Goal: Obtain resource: Download file/media

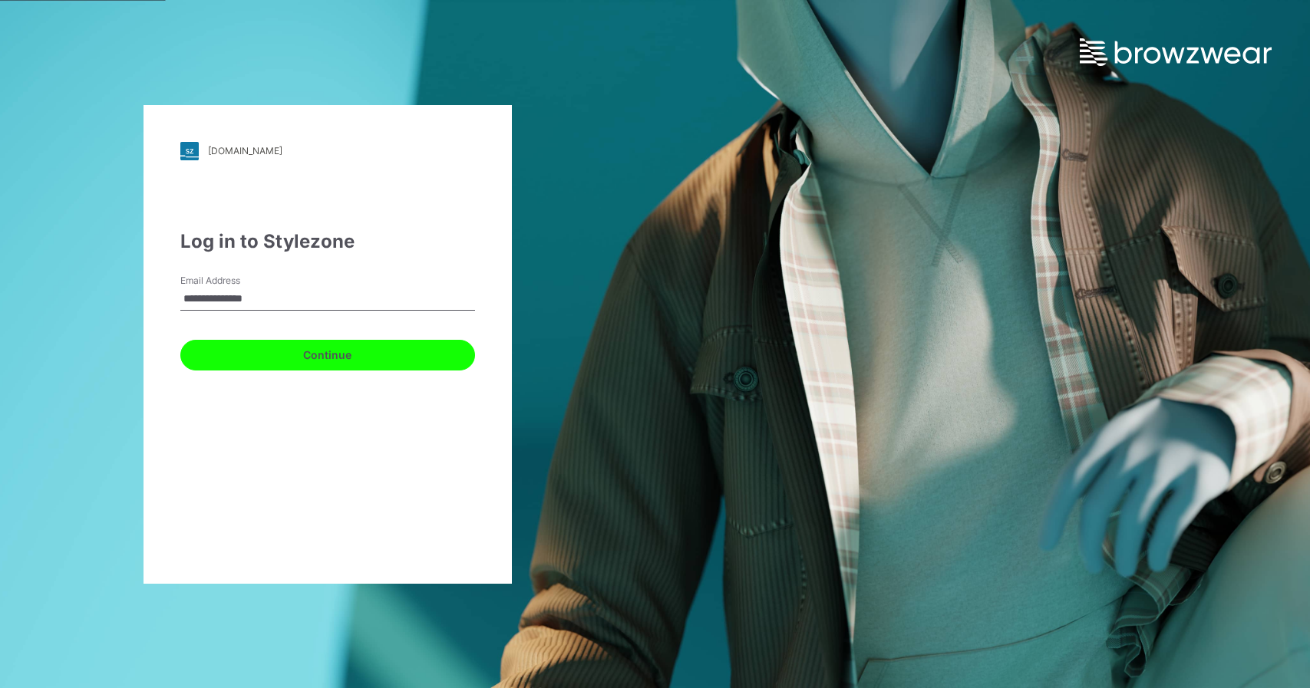
click at [216, 355] on button "Continue" at bounding box center [327, 355] width 295 height 31
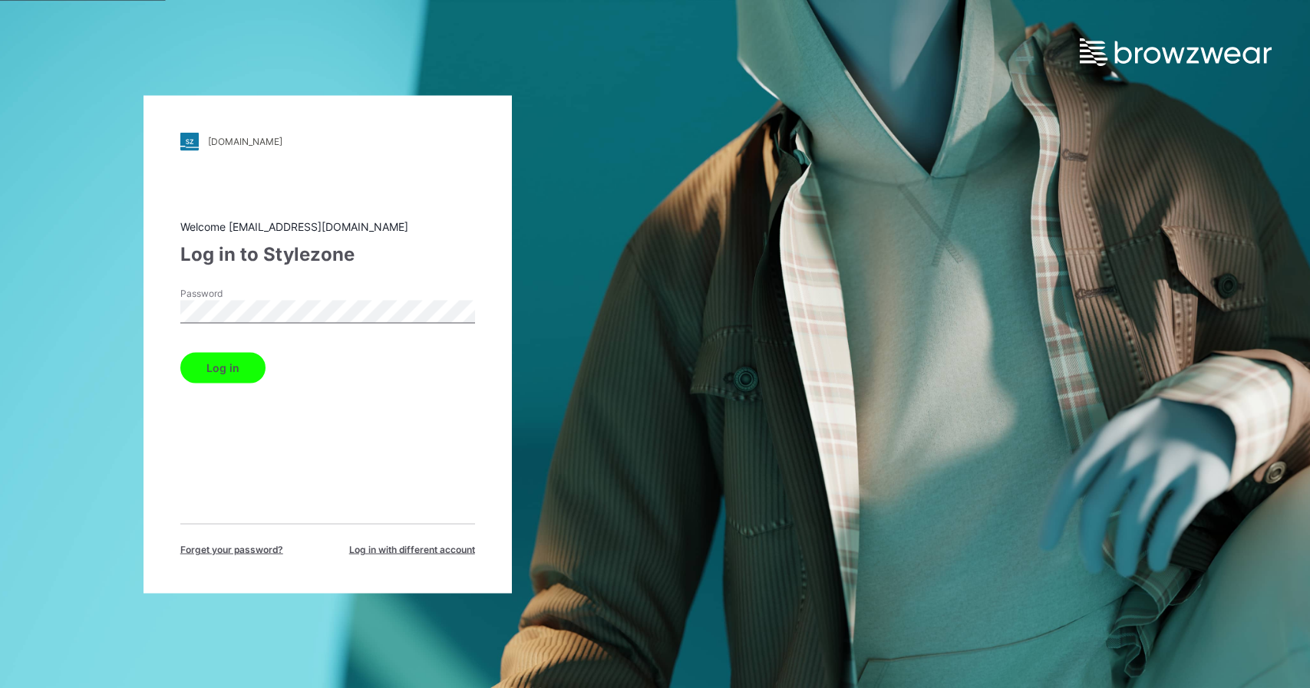
click at [270, 324] on div "Password" at bounding box center [327, 309] width 295 height 46
click at [180, 352] on button "Log in" at bounding box center [222, 367] width 85 height 31
click at [213, 381] on button "Log in" at bounding box center [222, 367] width 85 height 31
drag, startPoint x: 447, startPoint y: 389, endPoint x: 424, endPoint y: 374, distance: 28.3
click at [447, 389] on div "Welcome enoel@garan.com Log in to Stylezone Password Log in Forget your passwor…" at bounding box center [327, 387] width 295 height 338
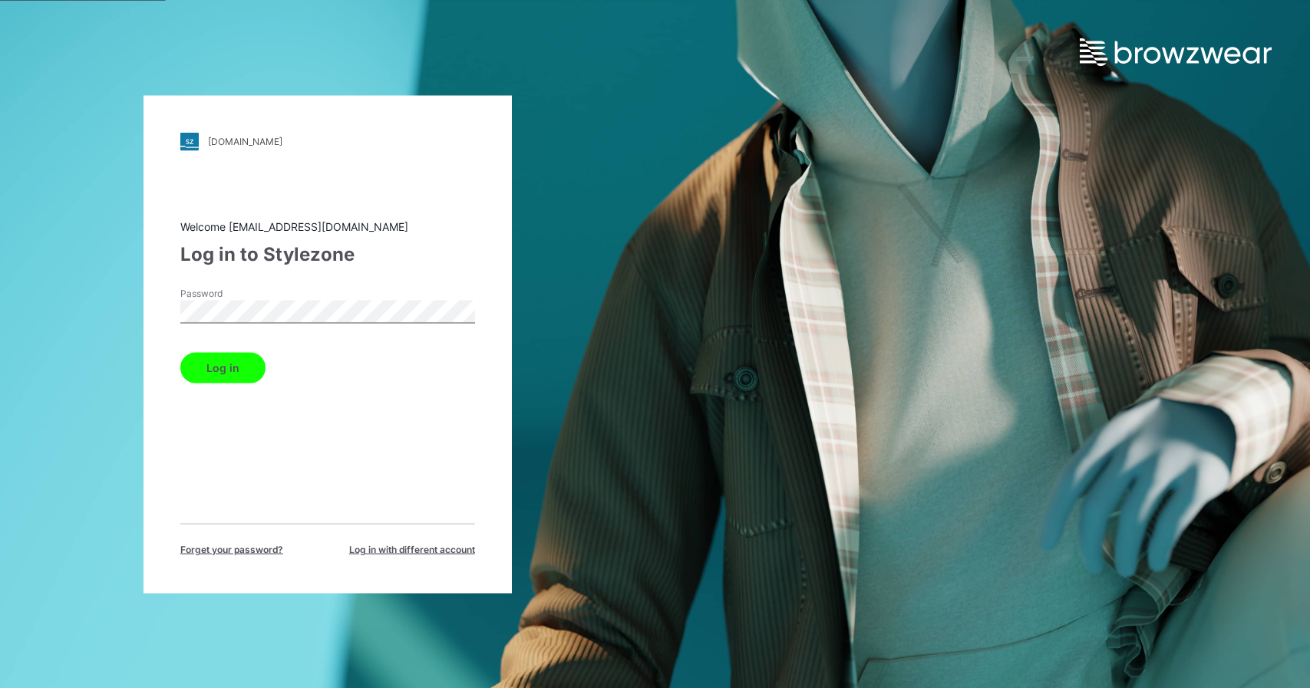
click at [239, 378] on button "Log in" at bounding box center [222, 367] width 85 height 31
click at [157, 292] on div "walmart.stylezone.com Loading... Welcome enoel@garan.com Log in to Stylezone Pa…" at bounding box center [328, 344] width 368 height 498
click at [180, 352] on button "Log in" at bounding box center [222, 367] width 85 height 31
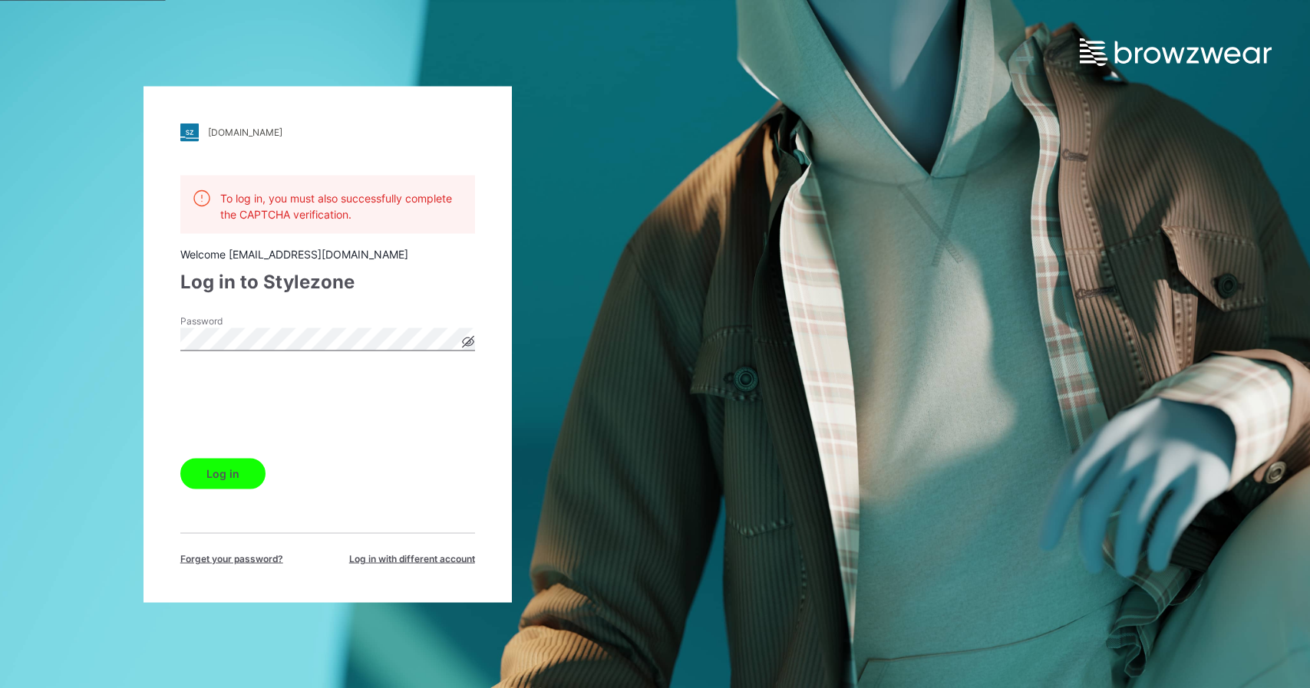
click at [236, 476] on button "Log in" at bounding box center [222, 473] width 85 height 31
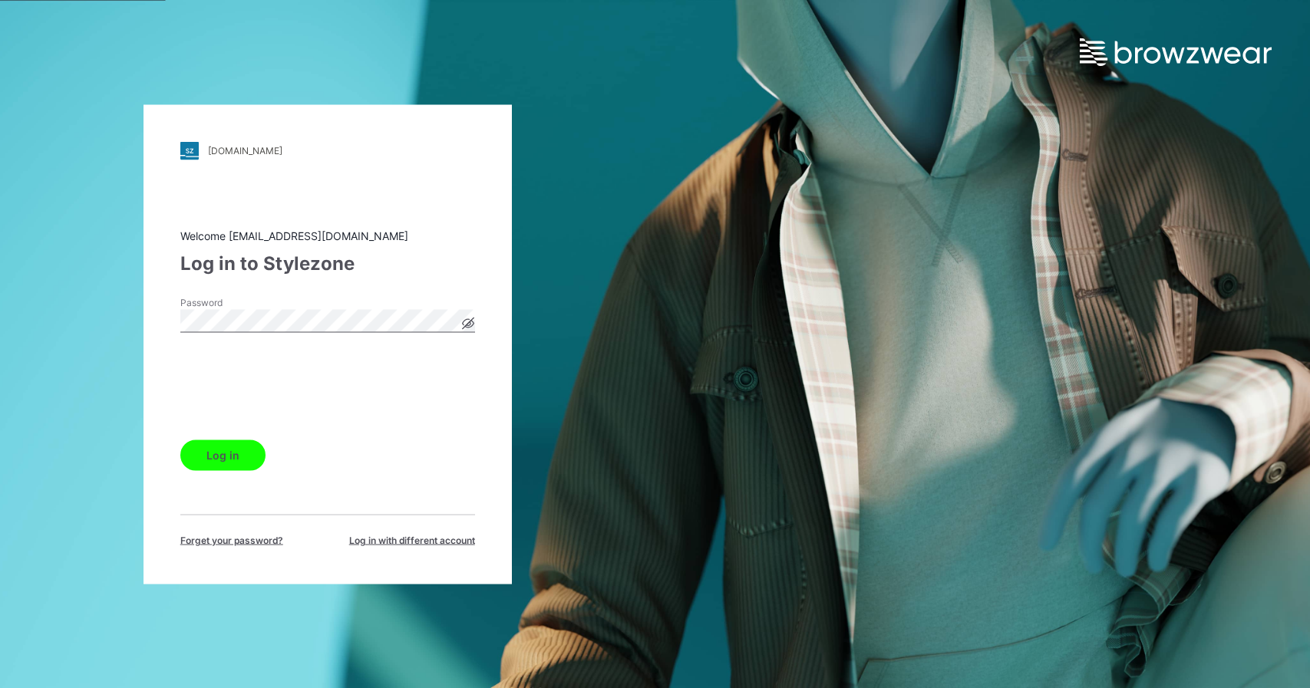
click at [233, 447] on button "Log in" at bounding box center [222, 455] width 85 height 31
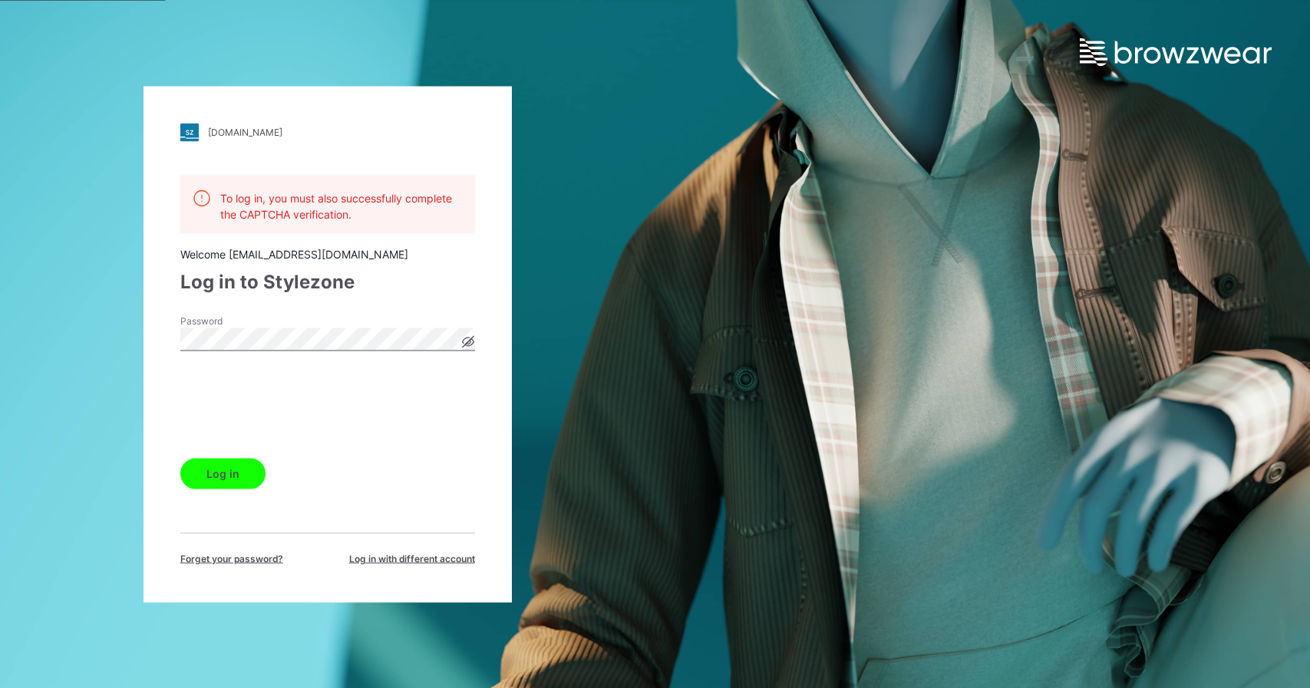
click at [467, 339] on icon at bounding box center [468, 341] width 12 height 12
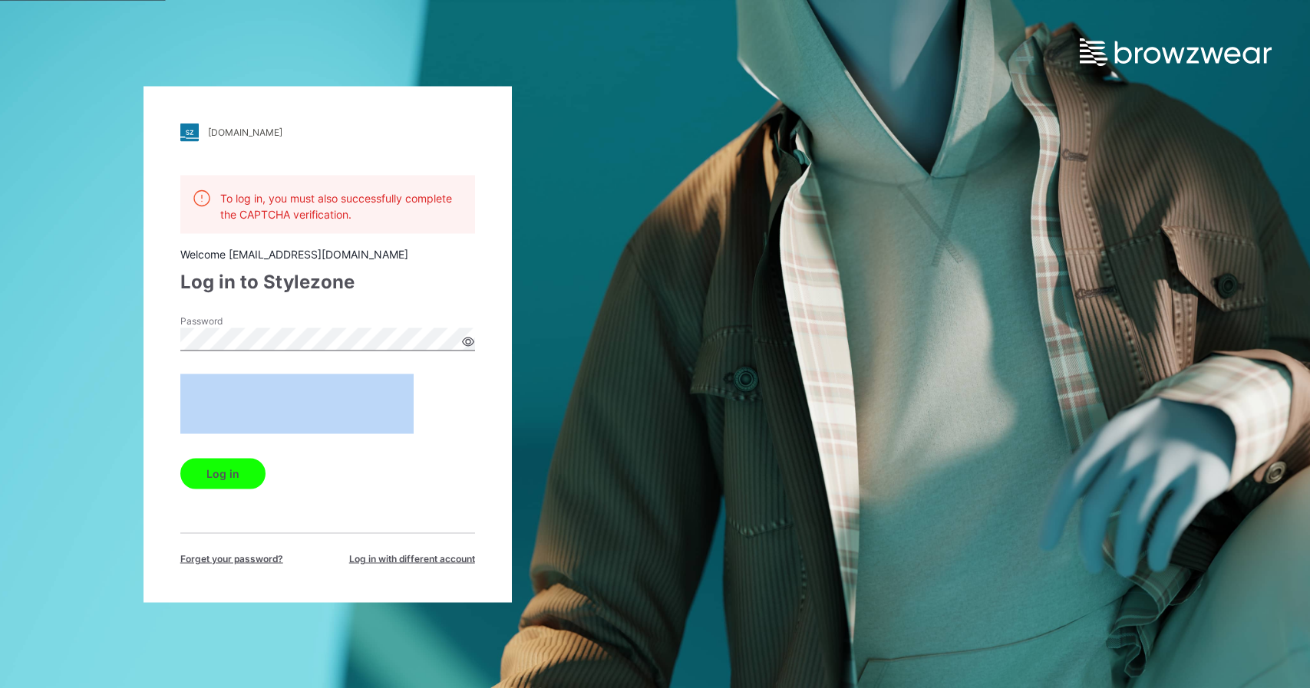
click at [468, 339] on icon at bounding box center [468, 341] width 5 height 5
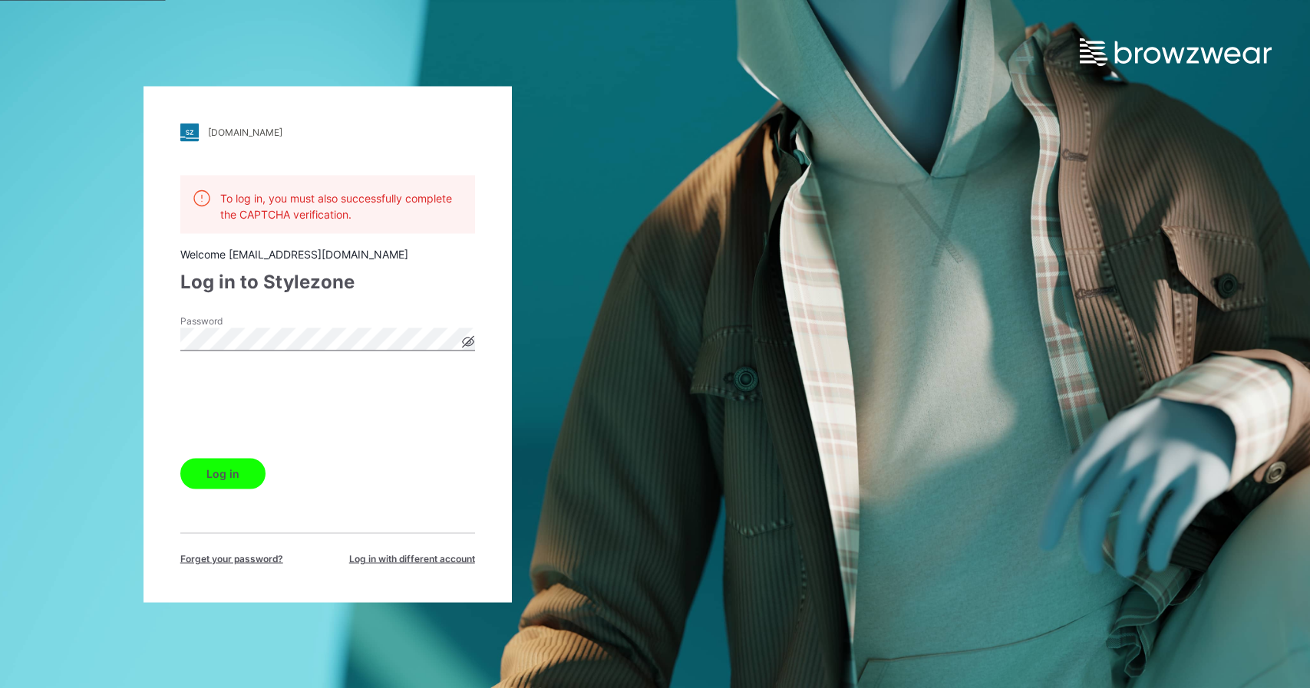
click at [237, 487] on button "Log in" at bounding box center [222, 473] width 85 height 31
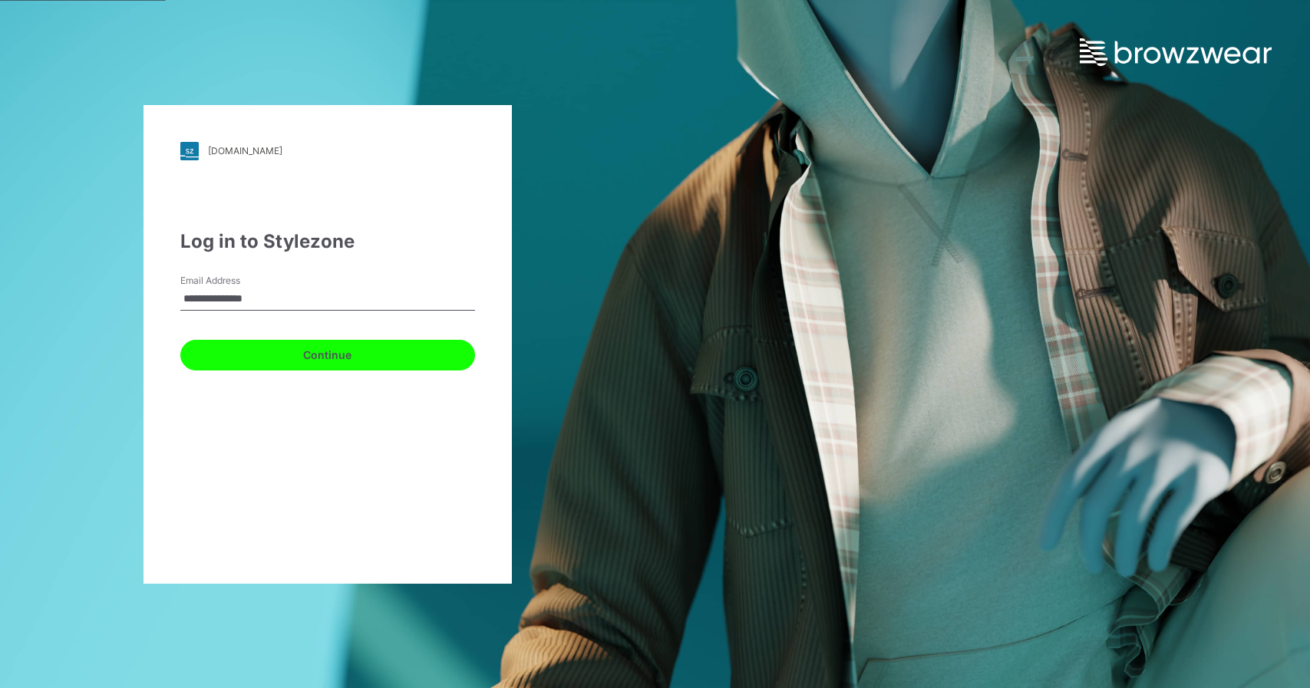
click at [221, 353] on button "Continue" at bounding box center [327, 355] width 295 height 31
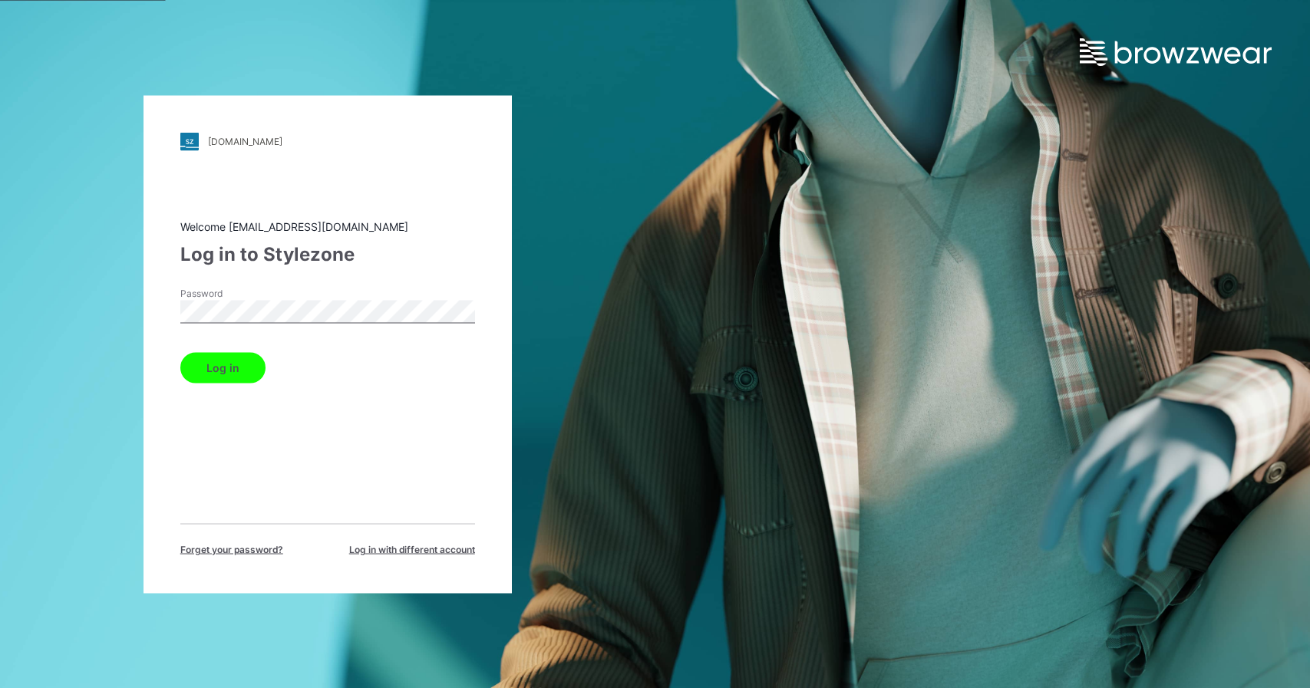
click at [249, 322] on div "Password" at bounding box center [327, 309] width 295 height 46
click at [180, 352] on button "Log in" at bounding box center [222, 367] width 85 height 31
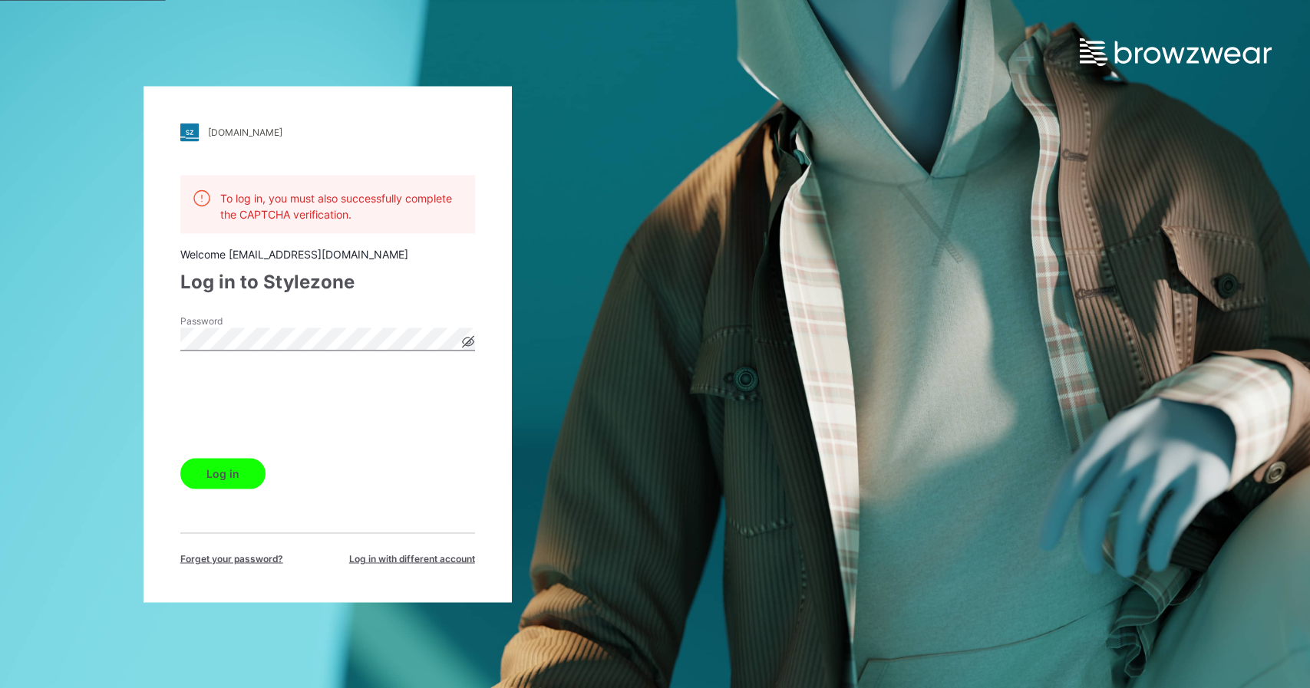
click at [233, 481] on button "Log in" at bounding box center [222, 473] width 85 height 31
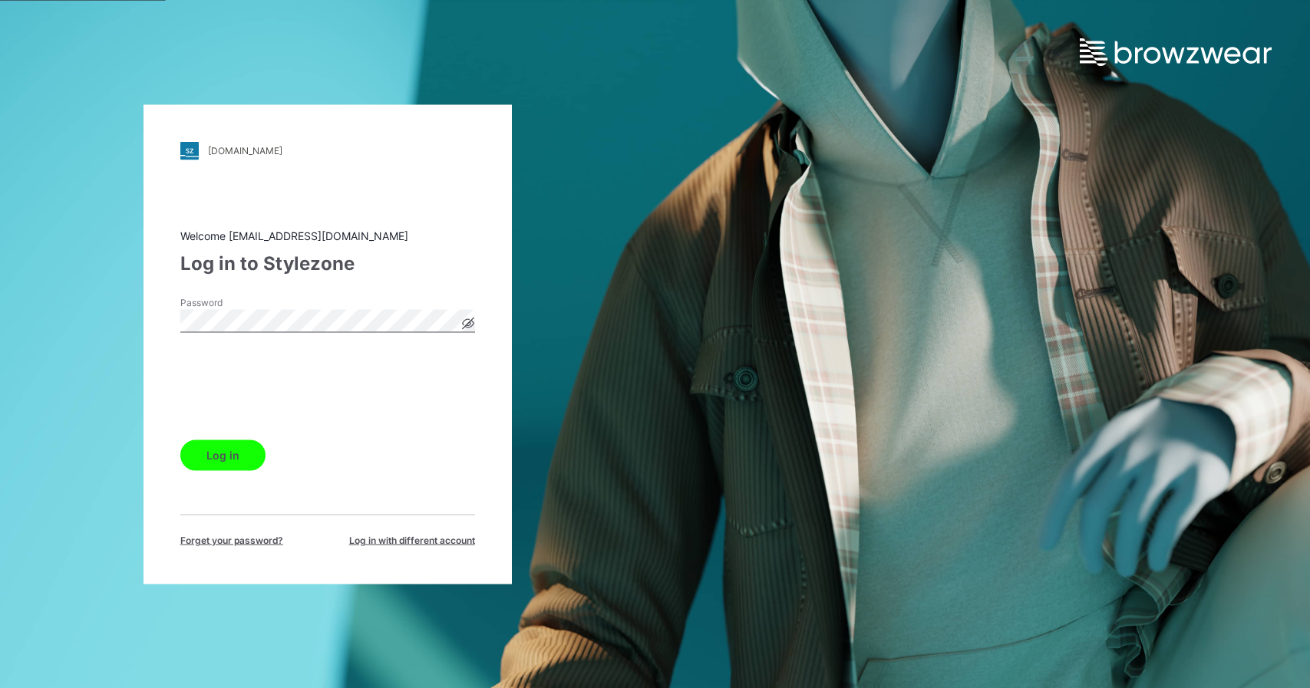
click at [243, 454] on button "Log in" at bounding box center [222, 455] width 85 height 31
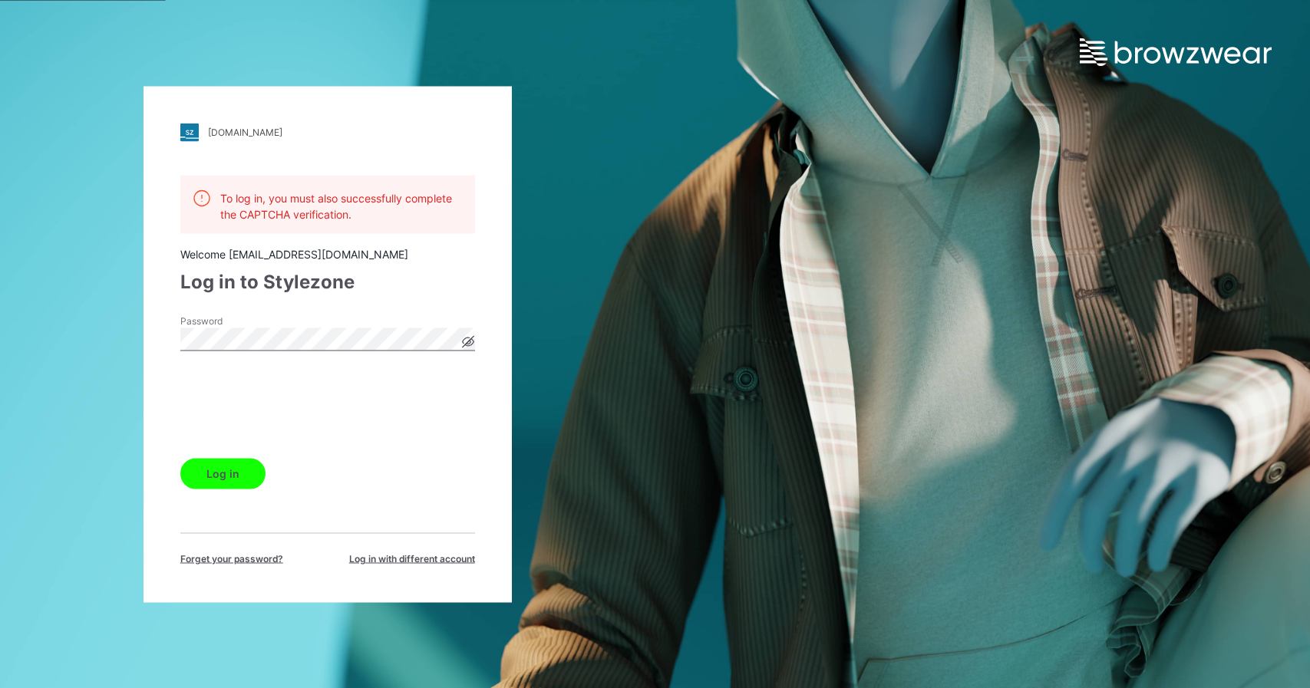
click at [465, 342] on icon at bounding box center [468, 341] width 12 height 12
click at [180, 458] on button "Log in" at bounding box center [222, 473] width 85 height 31
click at [317, 320] on div "Password" at bounding box center [327, 337] width 295 height 46
click at [180, 458] on button "Log in" at bounding box center [222, 473] width 85 height 31
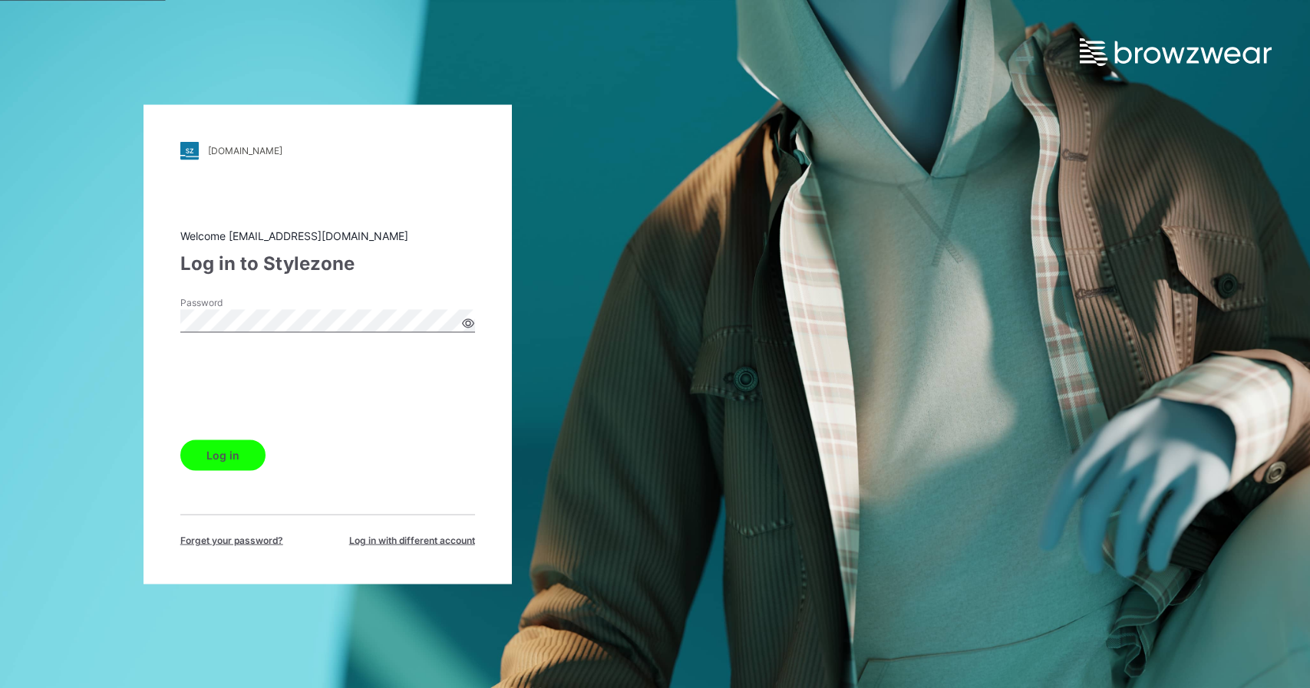
click at [220, 457] on button "Log in" at bounding box center [222, 455] width 85 height 31
click at [441, 487] on div "Welcome [EMAIL_ADDRESS][DOMAIN_NAME] Log in to Stylezone Password Log in Forget…" at bounding box center [327, 387] width 295 height 320
click at [246, 451] on button "Log in" at bounding box center [222, 455] width 85 height 31
click at [226, 461] on button "Log in" at bounding box center [222, 455] width 85 height 31
click at [228, 451] on button "Log in" at bounding box center [222, 455] width 85 height 31
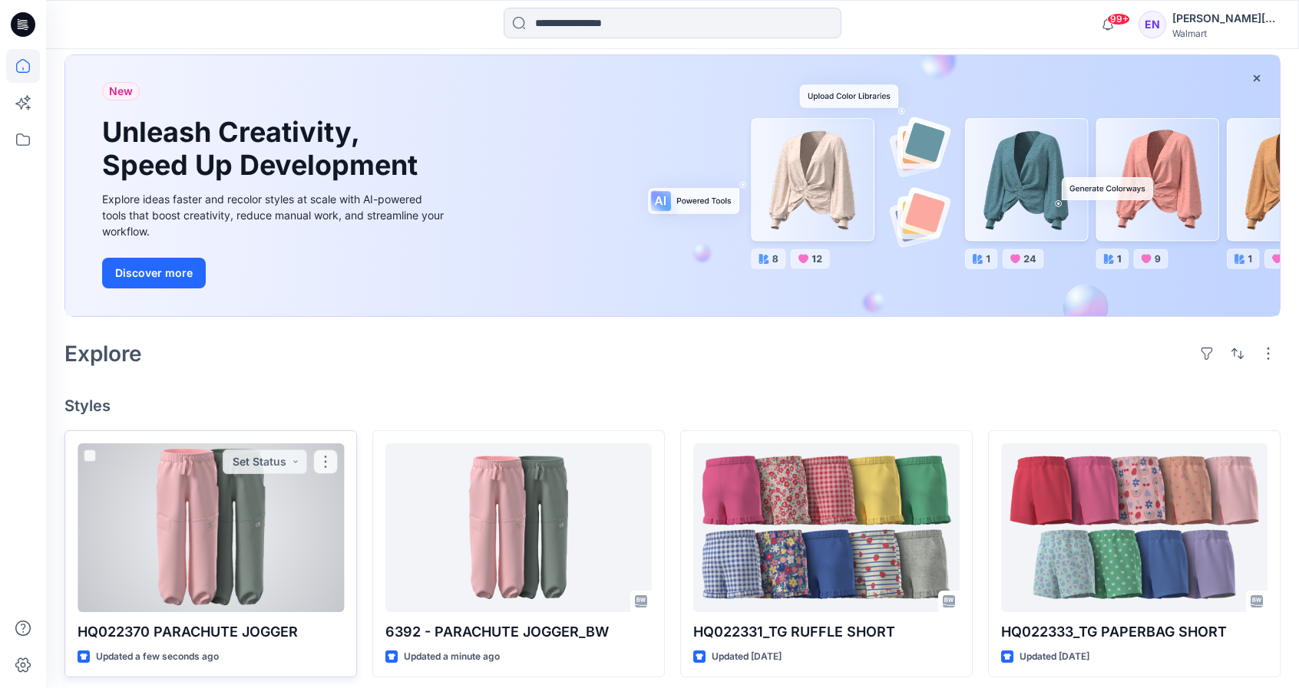
scroll to position [309, 0]
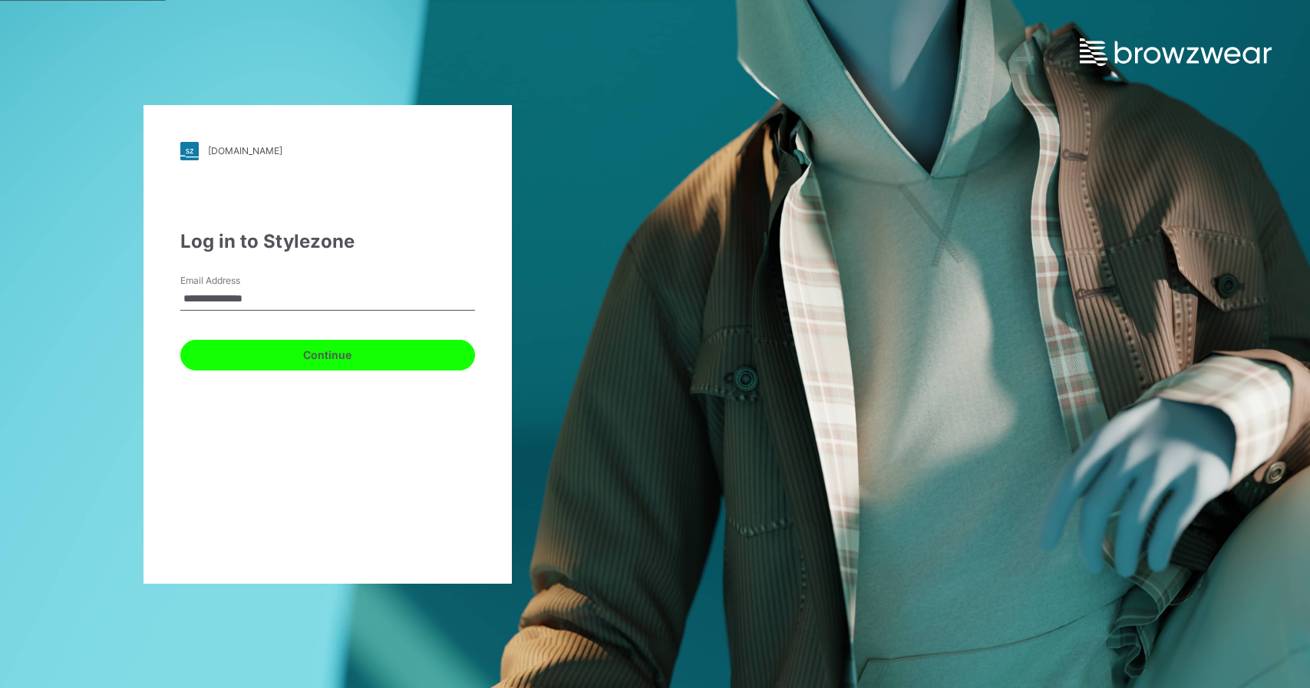
click at [207, 354] on button "Continue" at bounding box center [327, 355] width 295 height 31
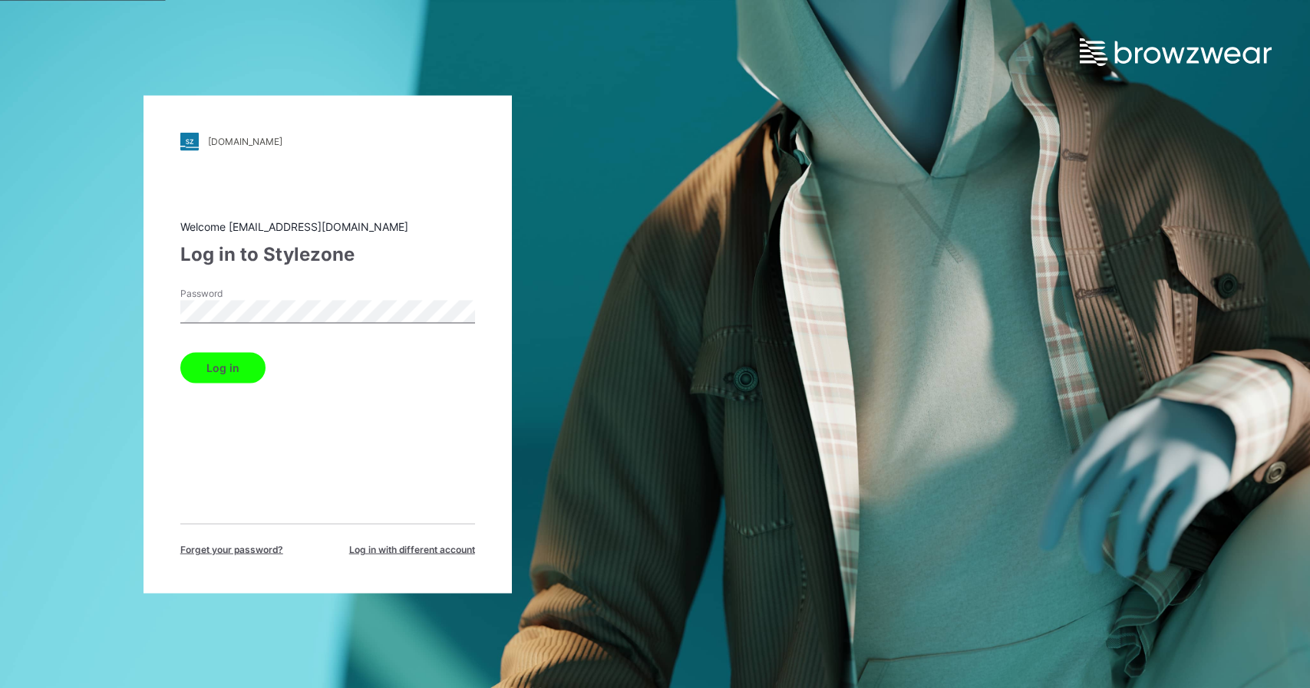
click at [180, 352] on button "Log in" at bounding box center [222, 367] width 85 height 31
click at [239, 368] on button "Log in" at bounding box center [222, 367] width 85 height 31
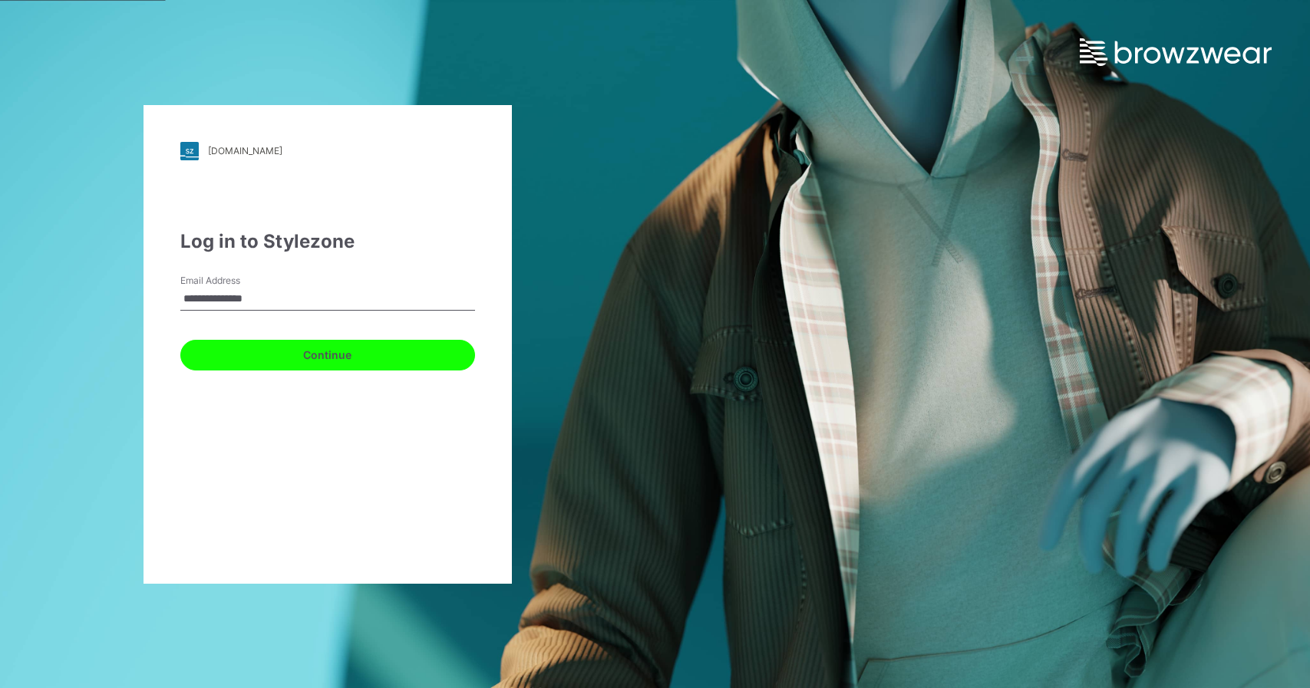
click at [209, 354] on button "Continue" at bounding box center [327, 355] width 295 height 31
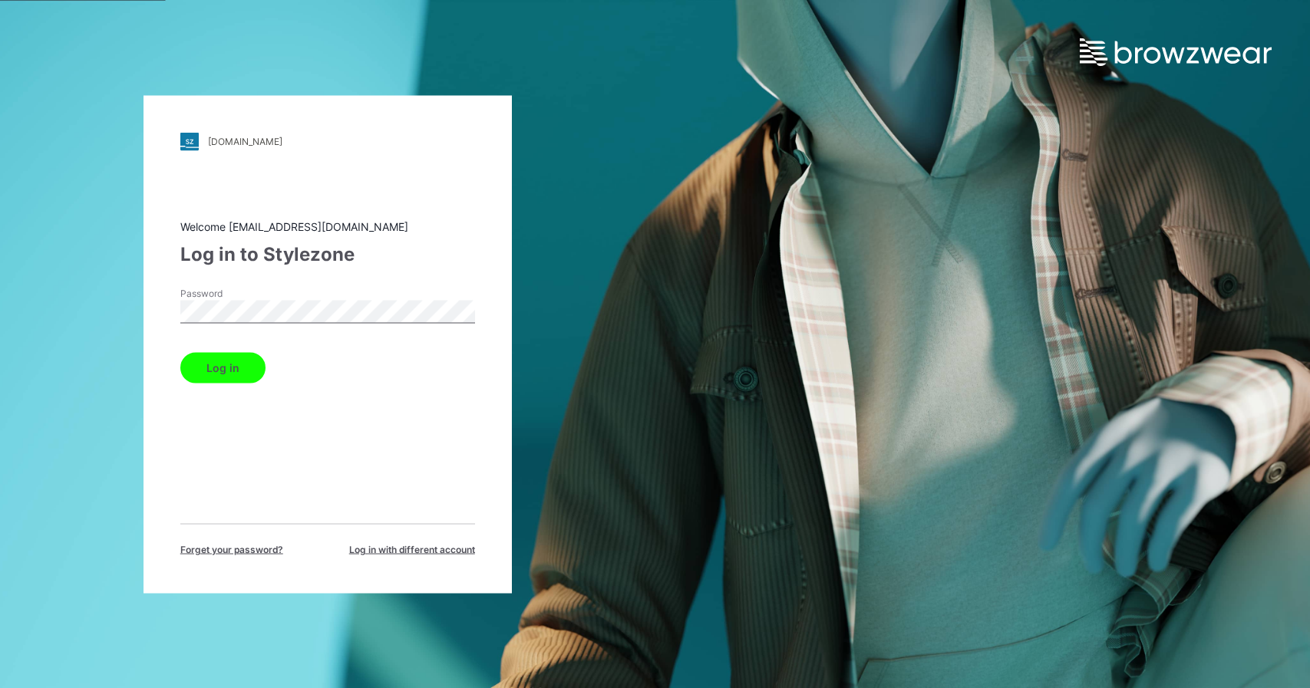
click at [180, 352] on button "Log in" at bounding box center [222, 367] width 85 height 31
drag, startPoint x: 241, startPoint y: 461, endPoint x: 230, endPoint y: 424, distance: 39.1
click at [242, 462] on div "Welcome [EMAIL_ADDRESS][DOMAIN_NAME] Log in to Stylezone Password Log in Forget…" at bounding box center [327, 387] width 295 height 338
click at [223, 365] on button "Log in" at bounding box center [222, 367] width 85 height 31
click at [221, 384] on div "Welcome enoel@garan.com Log in to Stylezone Password Log in Forget your passwor…" at bounding box center [327, 387] width 295 height 338
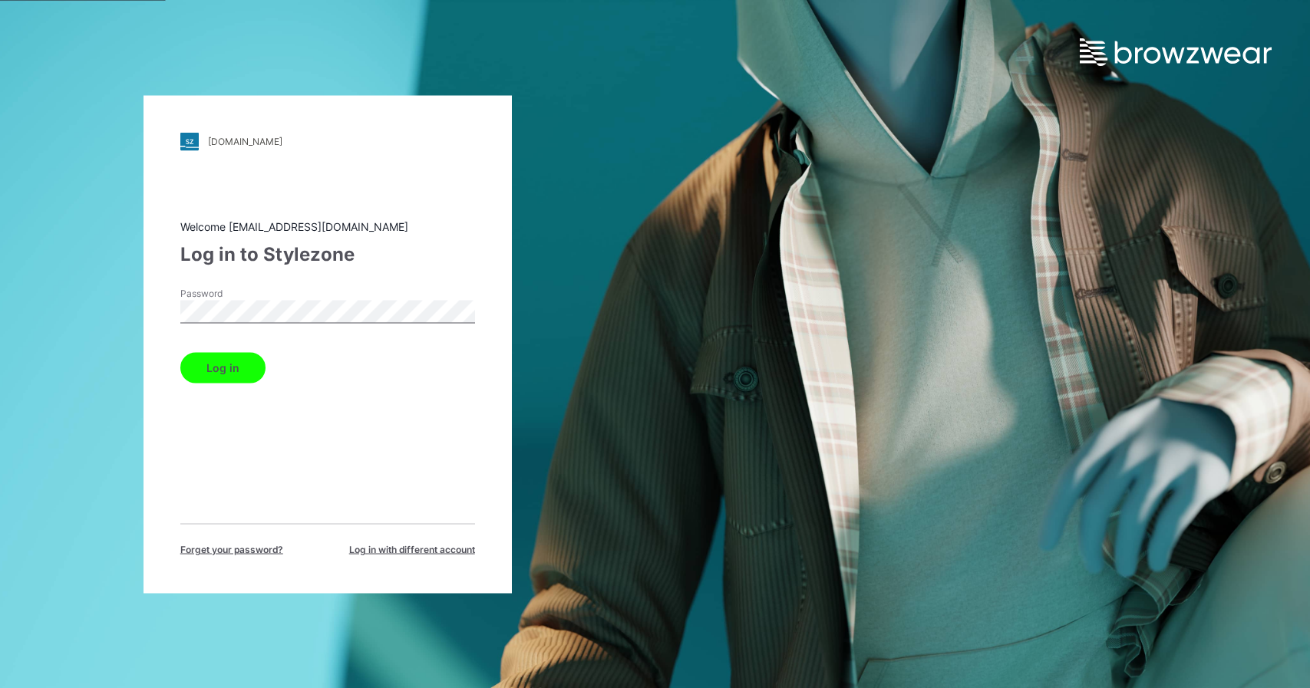
click at [221, 378] on button "Log in" at bounding box center [222, 367] width 85 height 31
click at [180, 352] on button "Log in" at bounding box center [222, 367] width 85 height 31
click at [222, 362] on button "Log in" at bounding box center [222, 367] width 85 height 31
click at [242, 362] on button "Log in" at bounding box center [222, 367] width 85 height 31
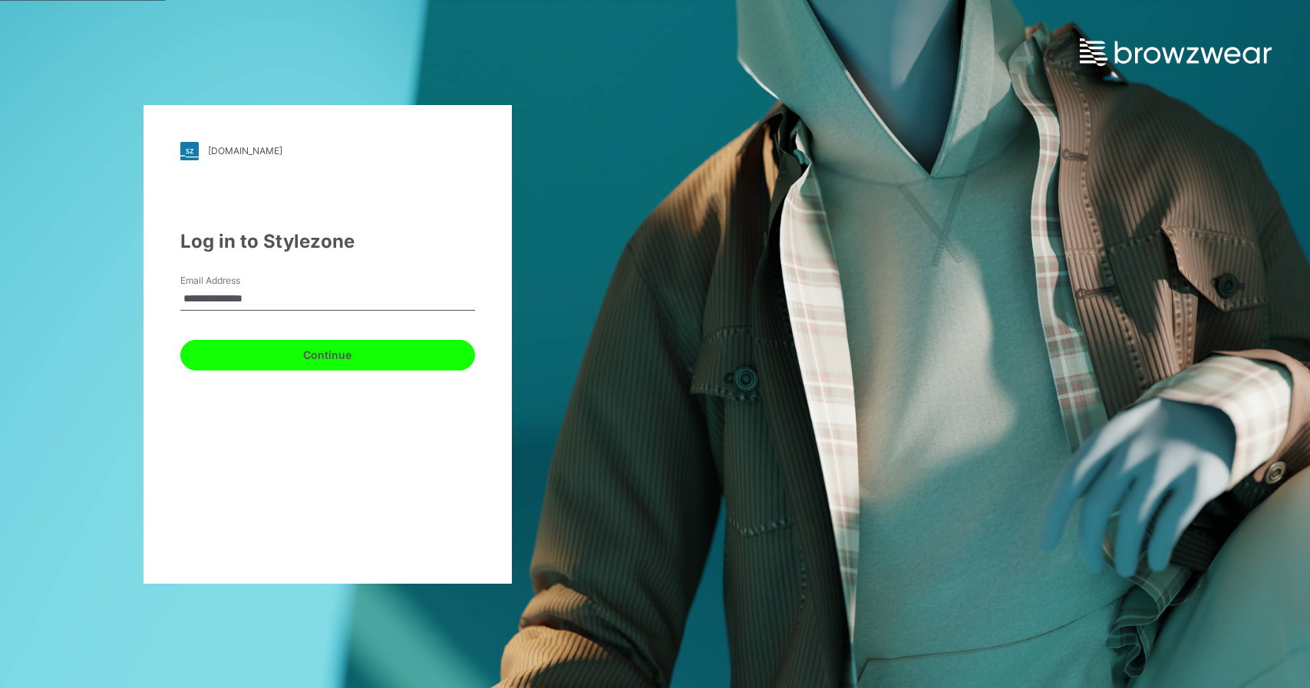
click at [292, 345] on button "Continue" at bounding box center [327, 355] width 295 height 31
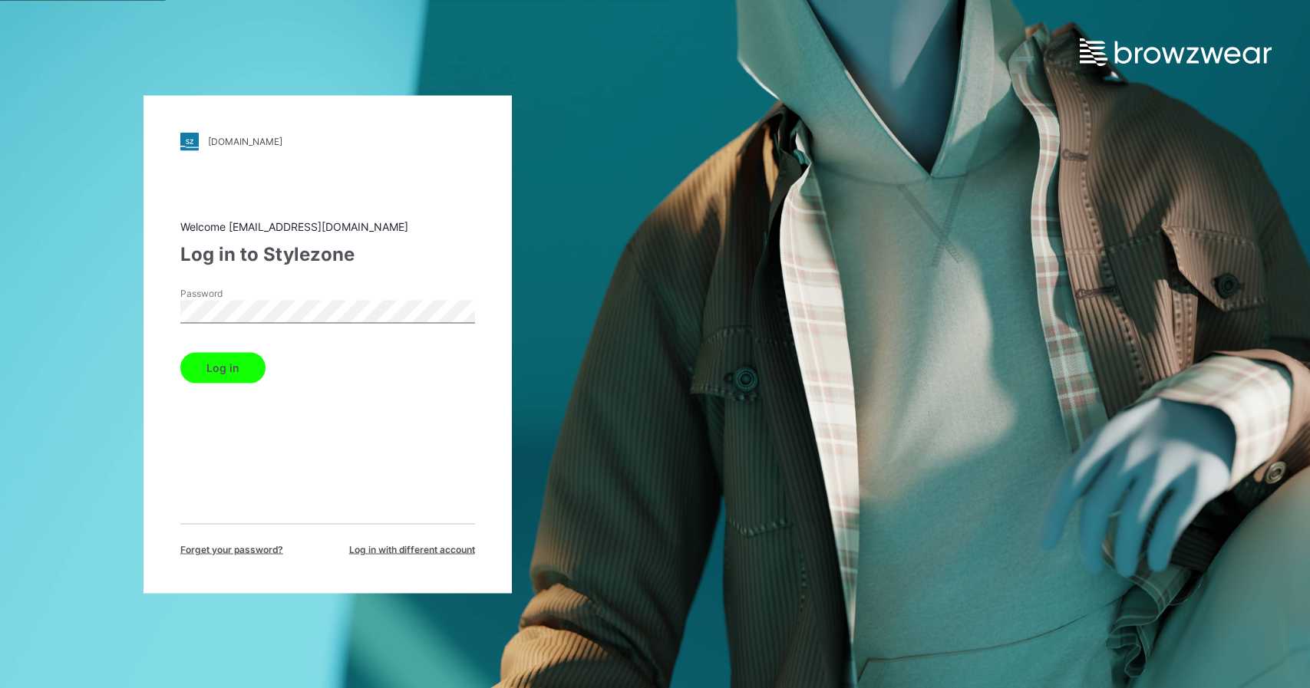
click at [297, 298] on div "Password" at bounding box center [327, 309] width 295 height 46
click at [225, 358] on button "Log in" at bounding box center [222, 367] width 85 height 31
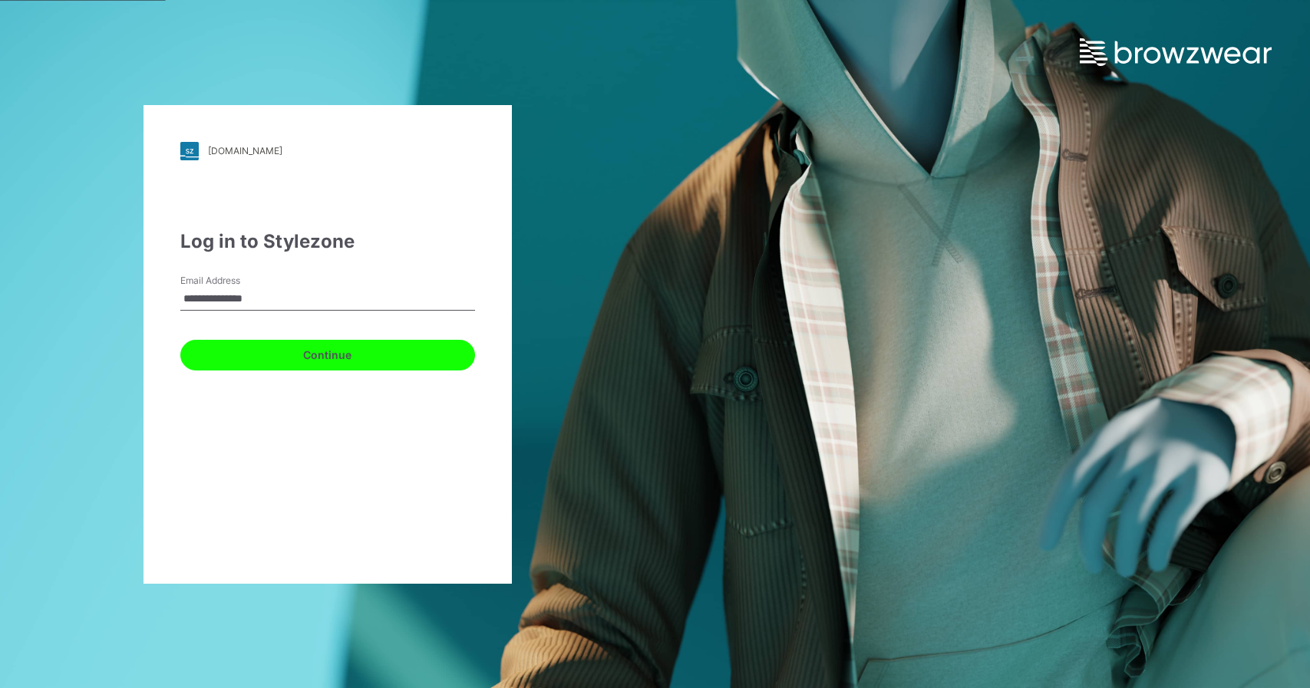
click at [211, 363] on button "Continue" at bounding box center [327, 355] width 295 height 31
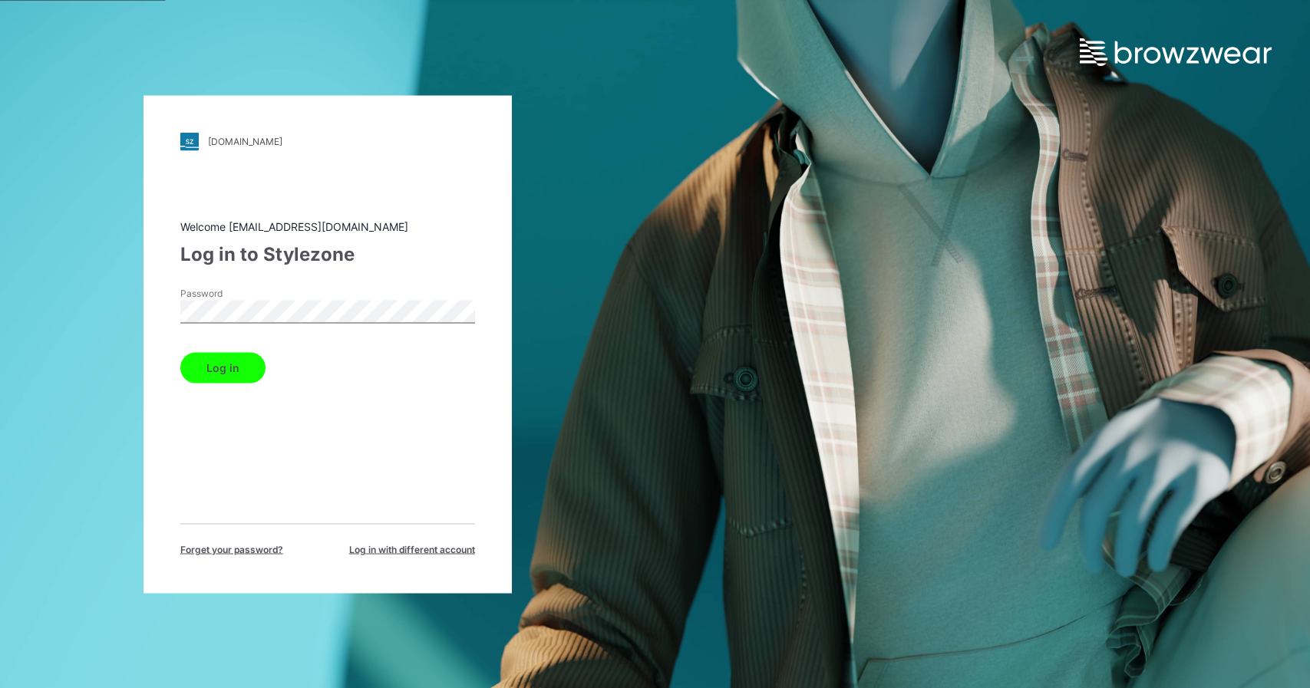
click at [266, 290] on label "Password" at bounding box center [233, 293] width 107 height 14
click at [180, 352] on button "Log in" at bounding box center [222, 367] width 85 height 31
click at [200, 345] on form "Password Log in" at bounding box center [327, 334] width 295 height 97
click at [209, 357] on button "Log in" at bounding box center [222, 367] width 85 height 31
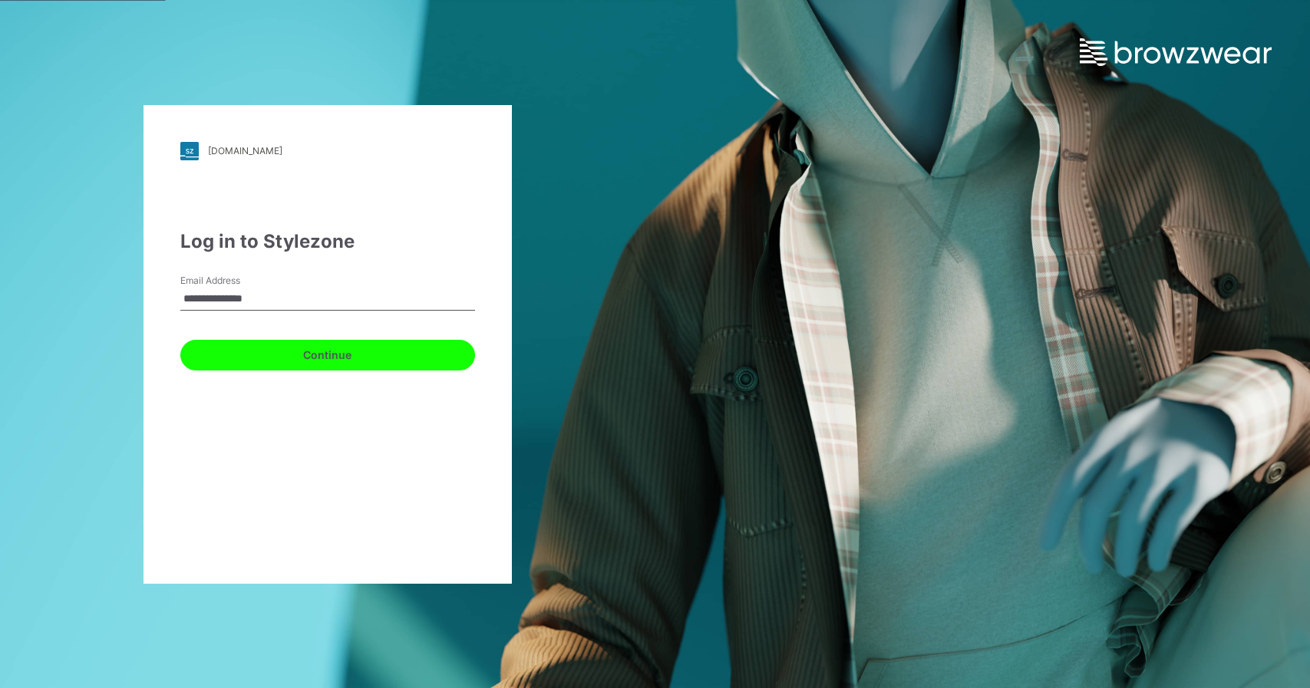
click at [238, 358] on button "Continue" at bounding box center [327, 355] width 295 height 31
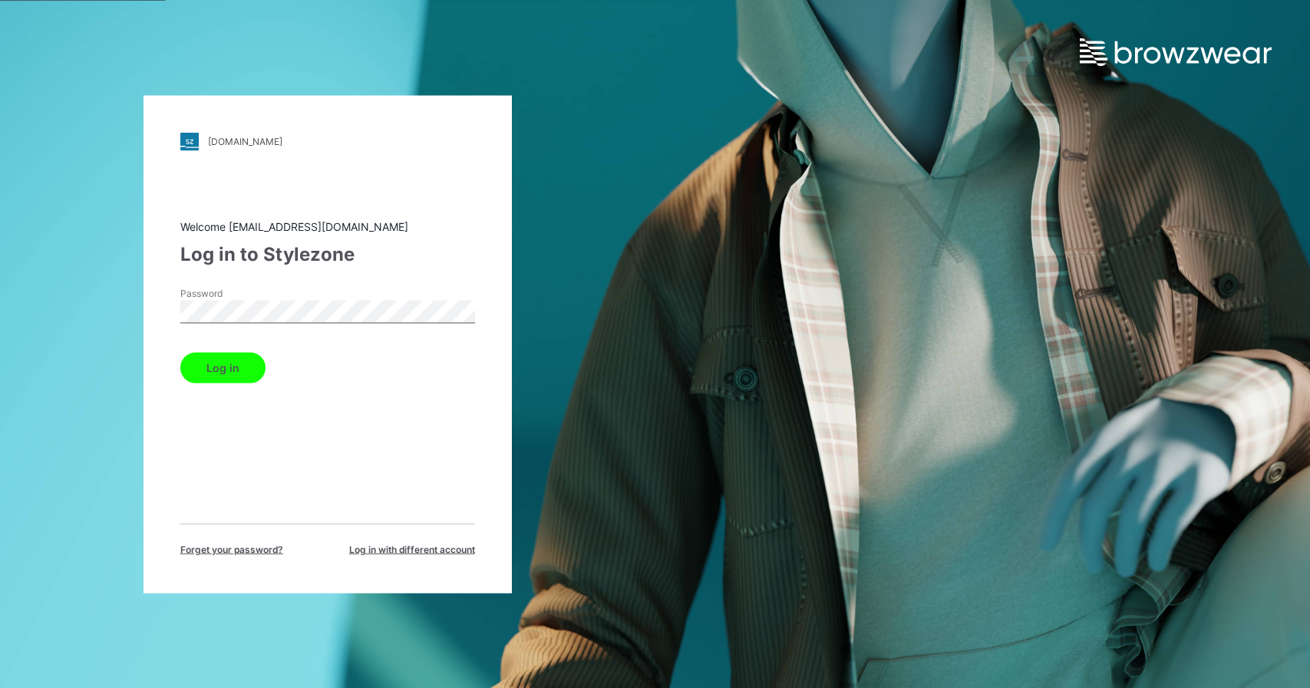
click at [180, 352] on button "Log in" at bounding box center [222, 367] width 85 height 31
click at [233, 371] on button "Log in" at bounding box center [222, 367] width 85 height 31
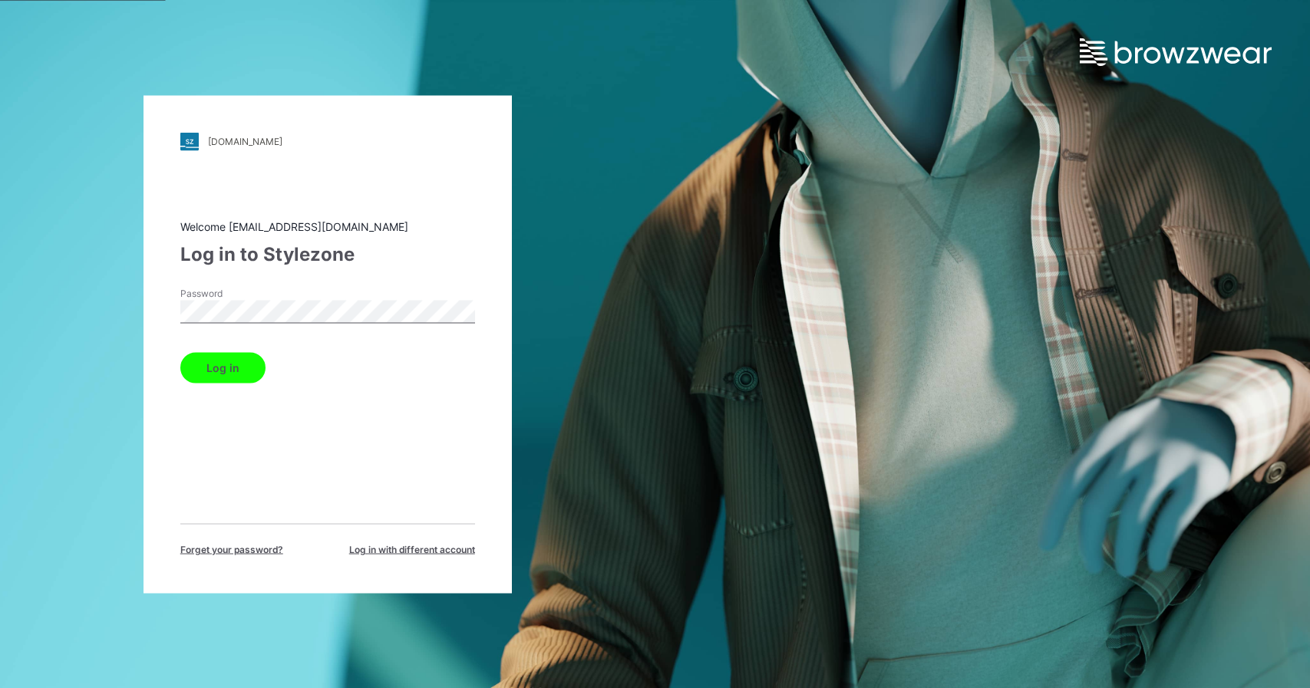
click at [220, 369] on button "Log in" at bounding box center [222, 367] width 85 height 31
click at [220, 368] on div "Log in" at bounding box center [327, 364] width 295 height 37
click at [220, 368] on button "Log in" at bounding box center [222, 367] width 85 height 31
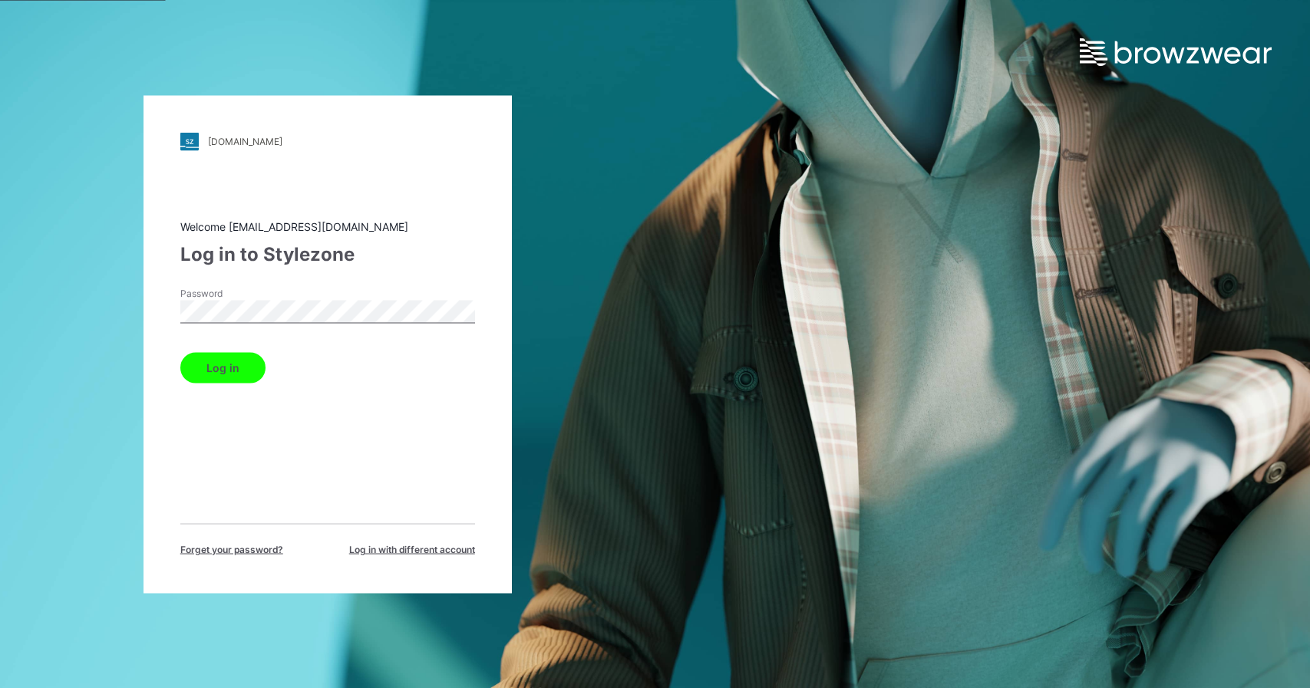
click at [220, 367] on button "Log in" at bounding box center [222, 367] width 85 height 31
click at [326, 323] on div "Password" at bounding box center [327, 309] width 295 height 46
click at [474, 394] on div "Welcome enoel@garan.com Log in to Stylezone Password Log in Forget your passwor…" at bounding box center [327, 387] width 295 height 338
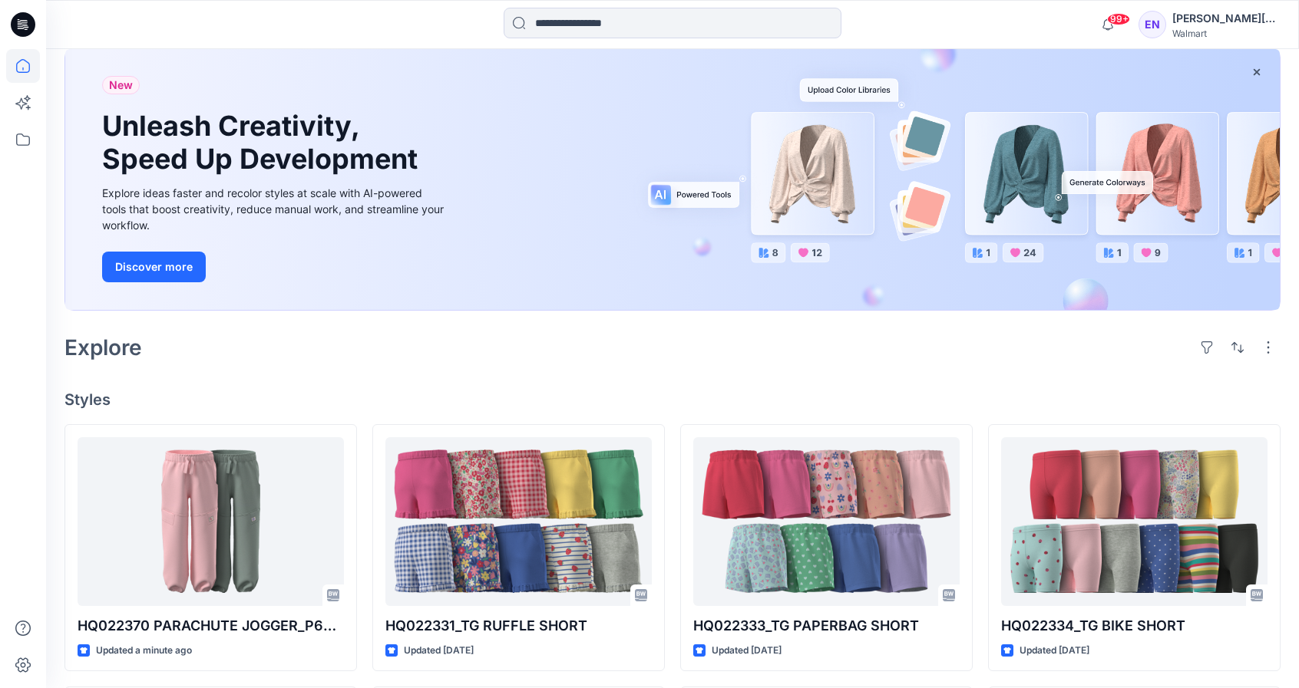
scroll to position [297, 0]
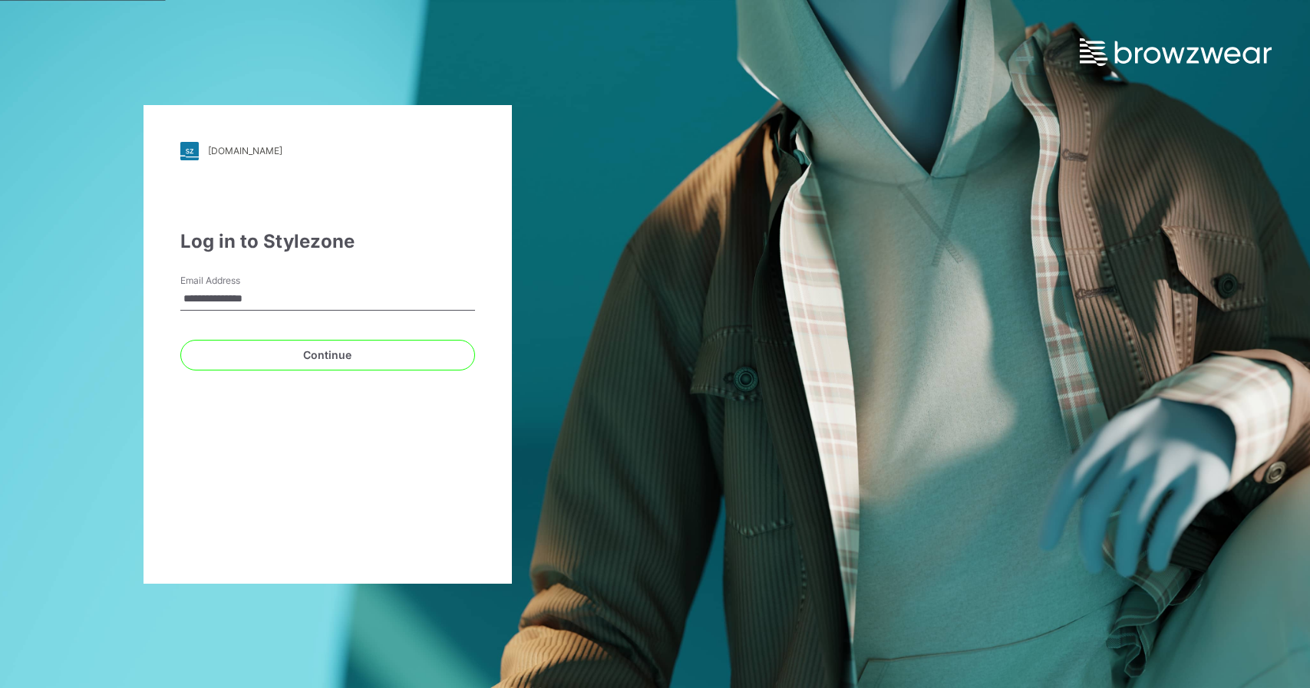
click at [215, 335] on div "Continue" at bounding box center [327, 352] width 295 height 37
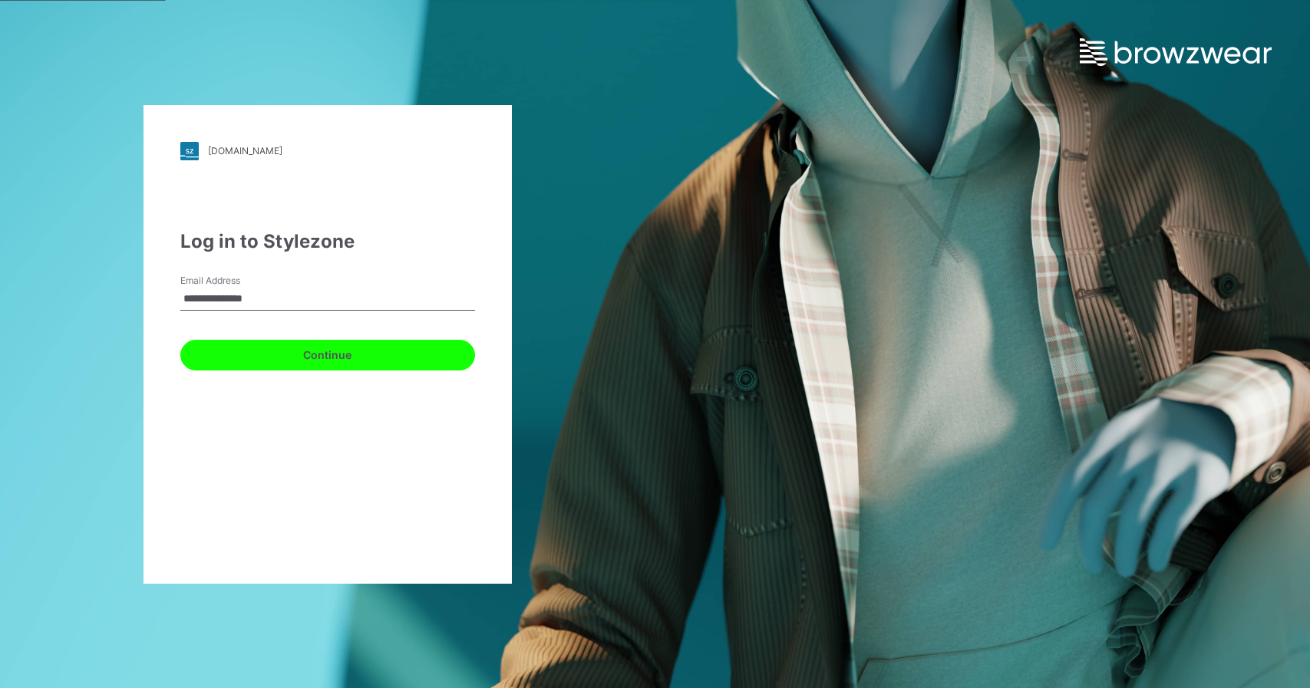
click at [268, 346] on button "Continue" at bounding box center [327, 355] width 295 height 31
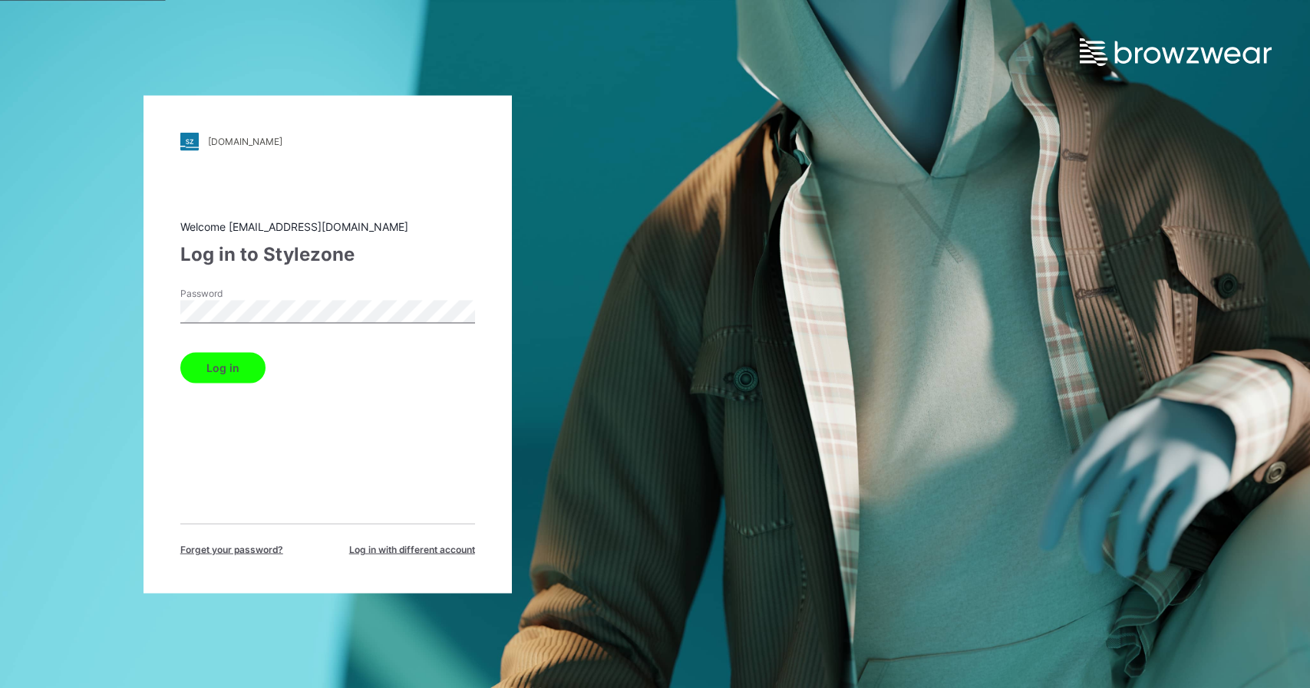
click at [180, 352] on button "Log in" at bounding box center [222, 367] width 85 height 31
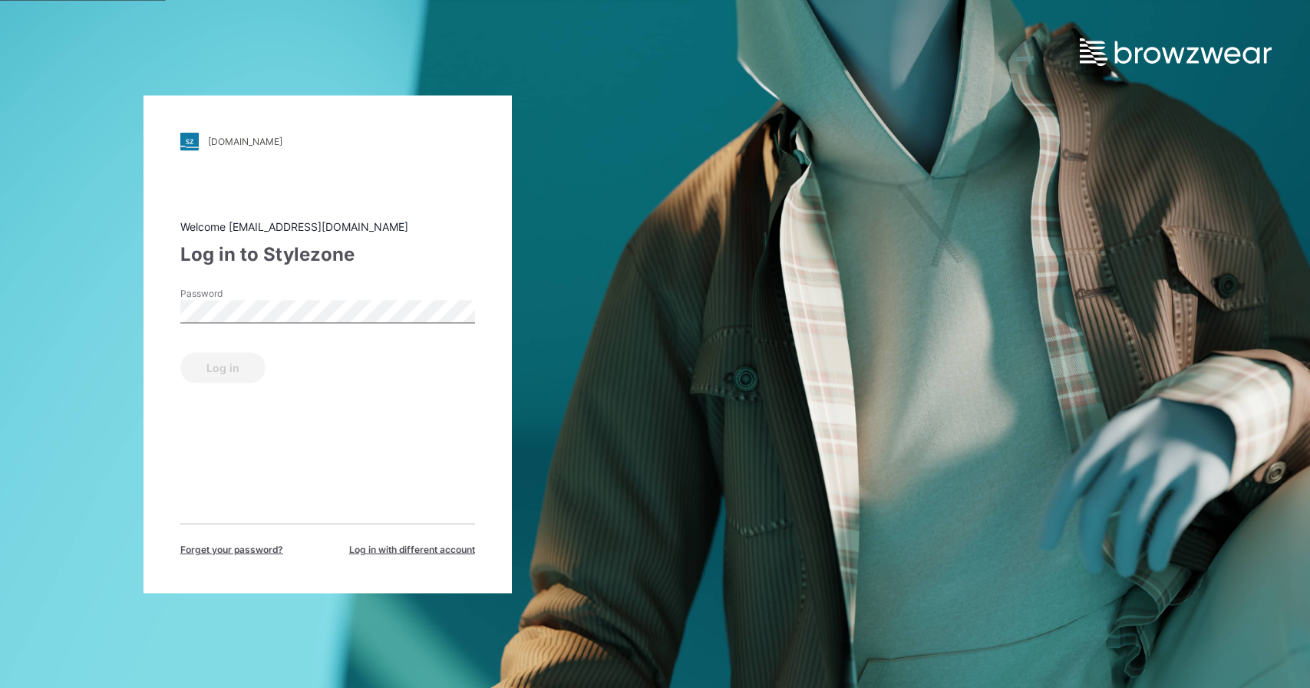
click at [180, 352] on button "Log in" at bounding box center [222, 367] width 85 height 31
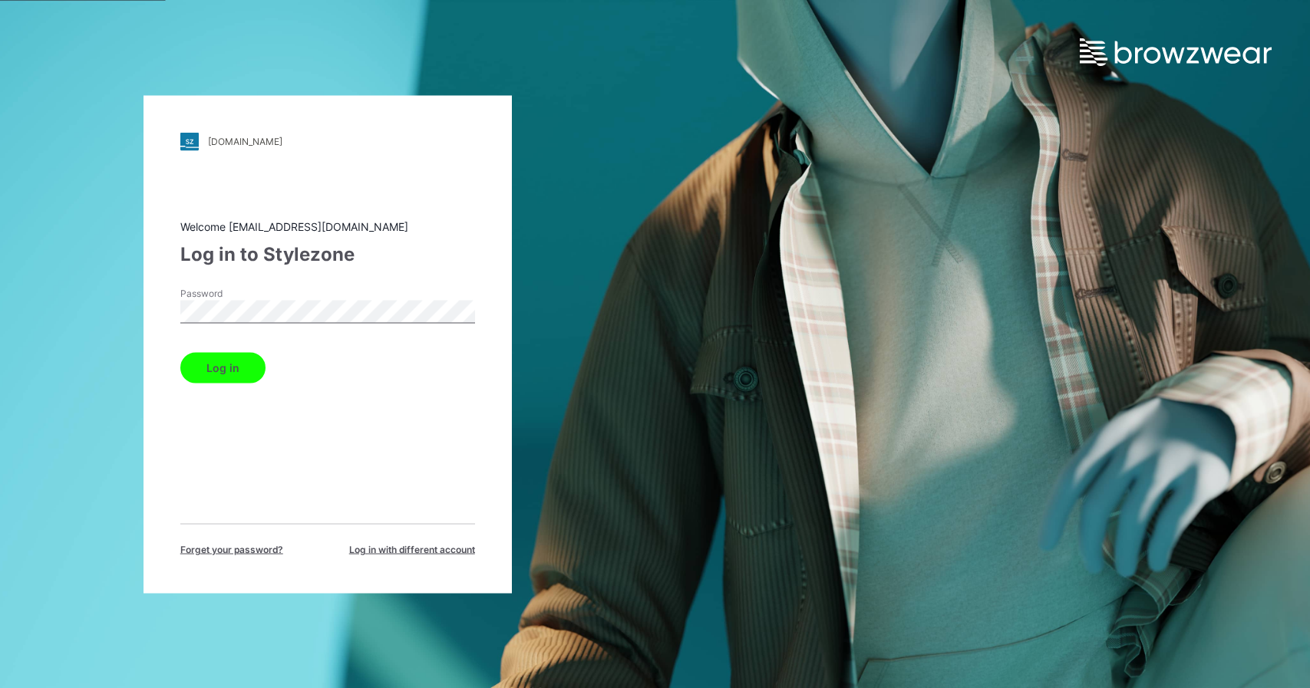
click at [180, 352] on button "Log in" at bounding box center [222, 367] width 85 height 31
click at [227, 354] on button "Log in" at bounding box center [222, 367] width 85 height 31
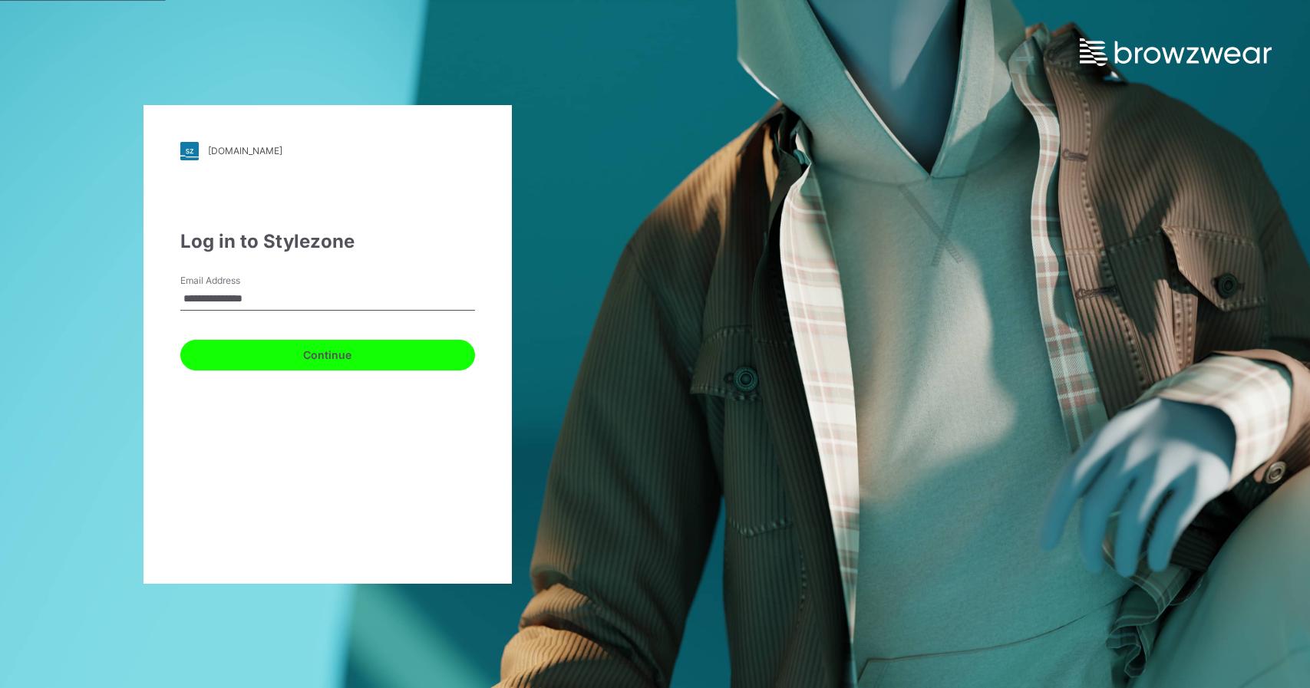
click at [234, 349] on button "Continue" at bounding box center [327, 355] width 295 height 31
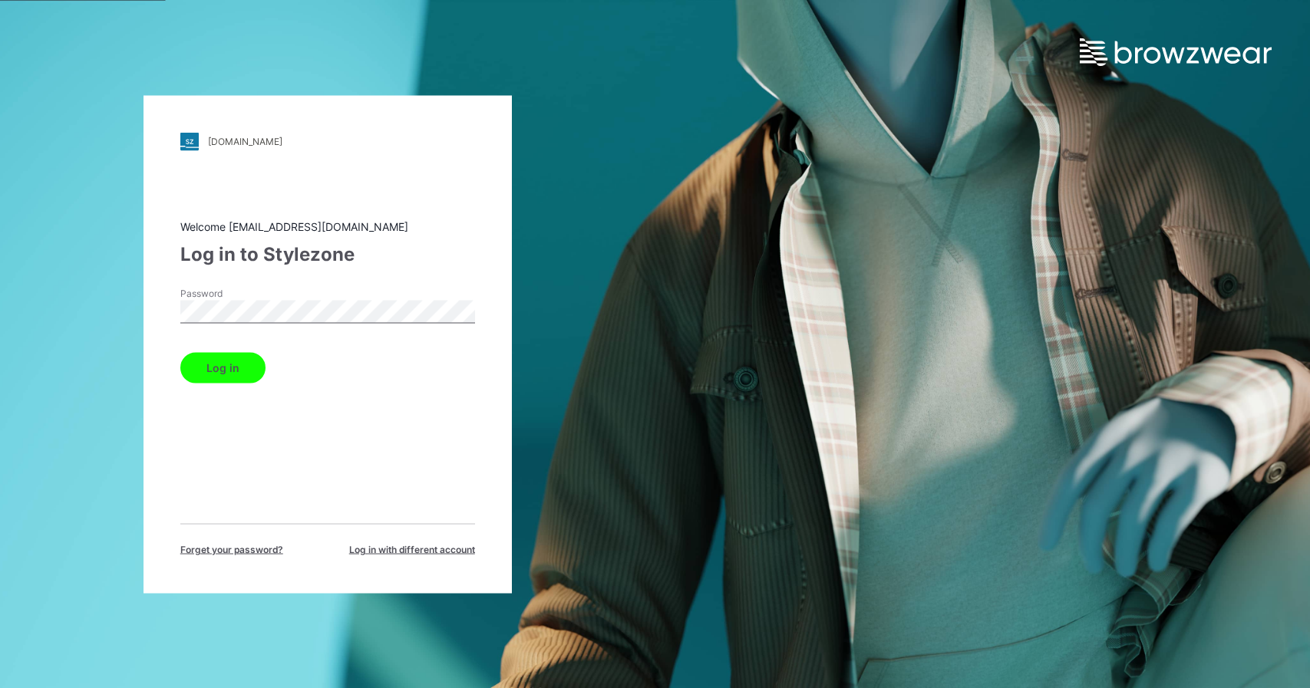
click at [180, 352] on button "Log in" at bounding box center [222, 367] width 85 height 31
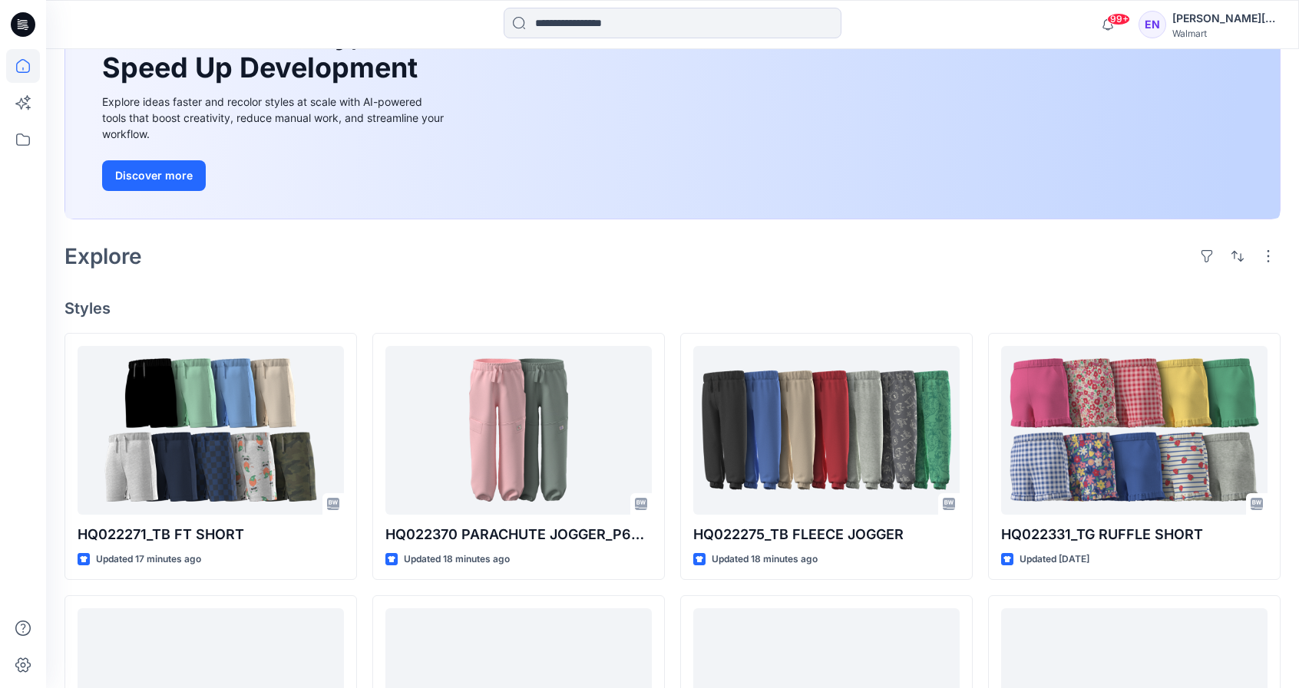
scroll to position [326, 0]
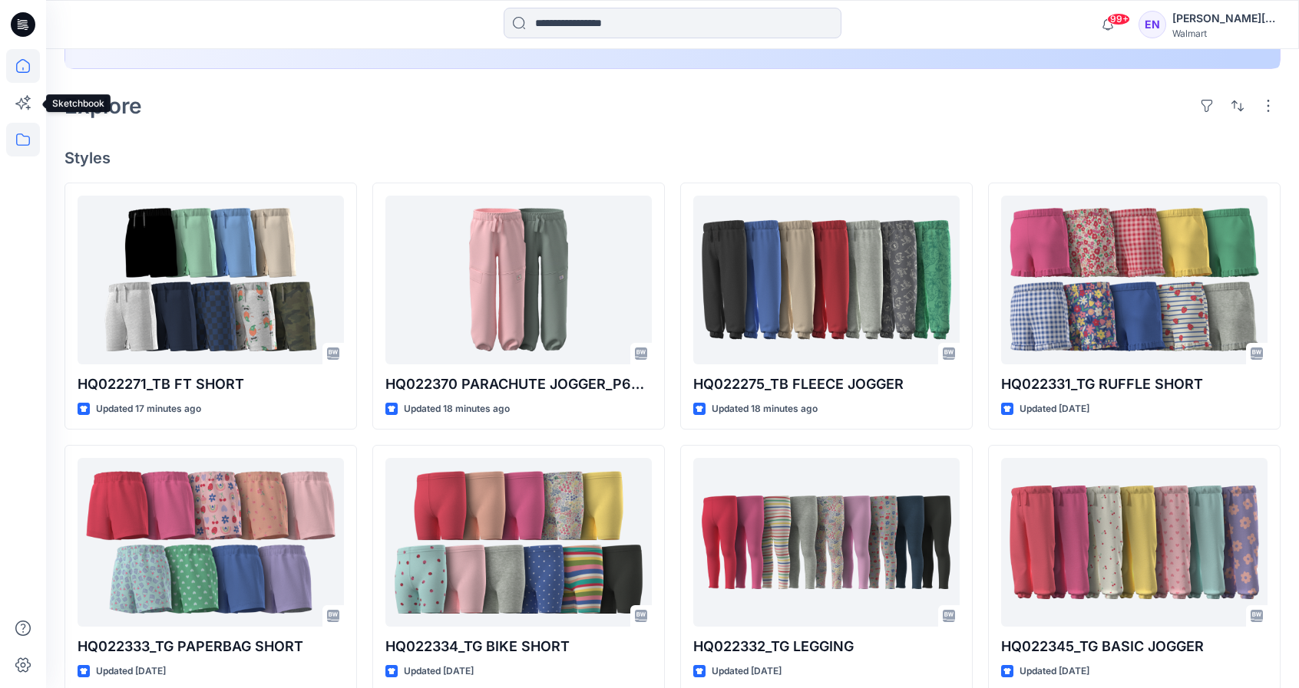
click at [25, 135] on icon at bounding box center [23, 140] width 34 height 34
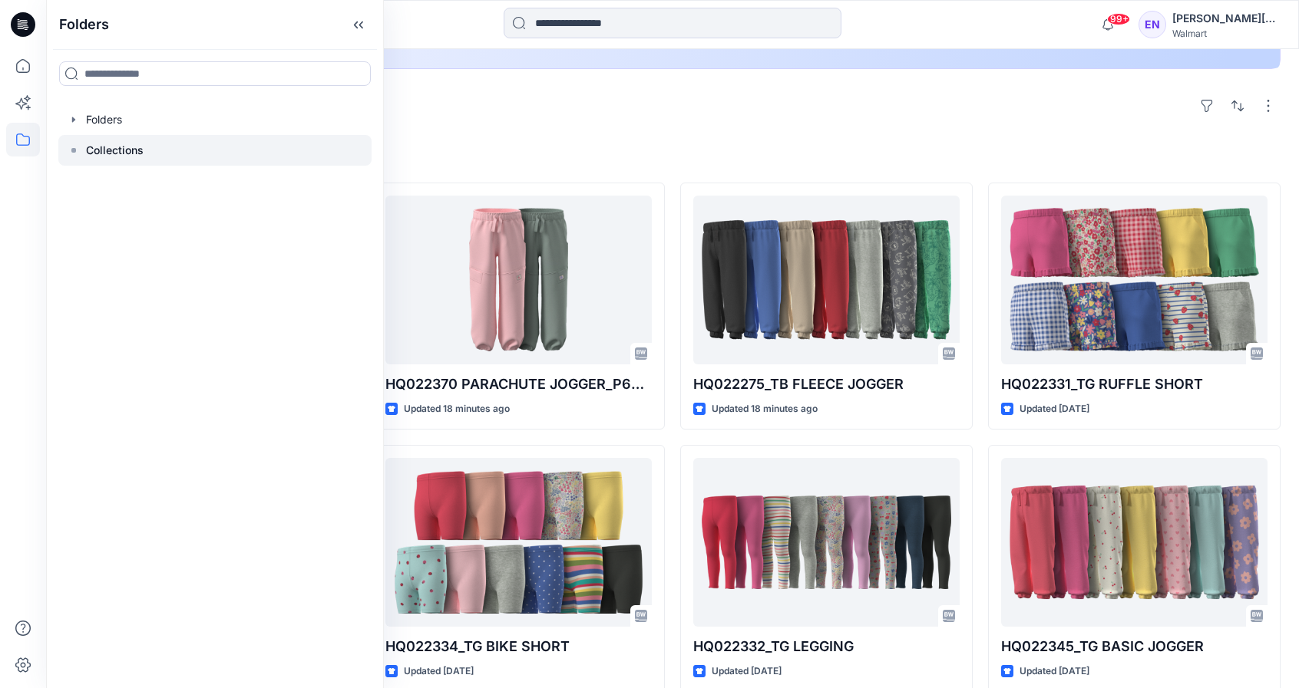
click at [104, 151] on p "Collections" at bounding box center [115, 150] width 58 height 18
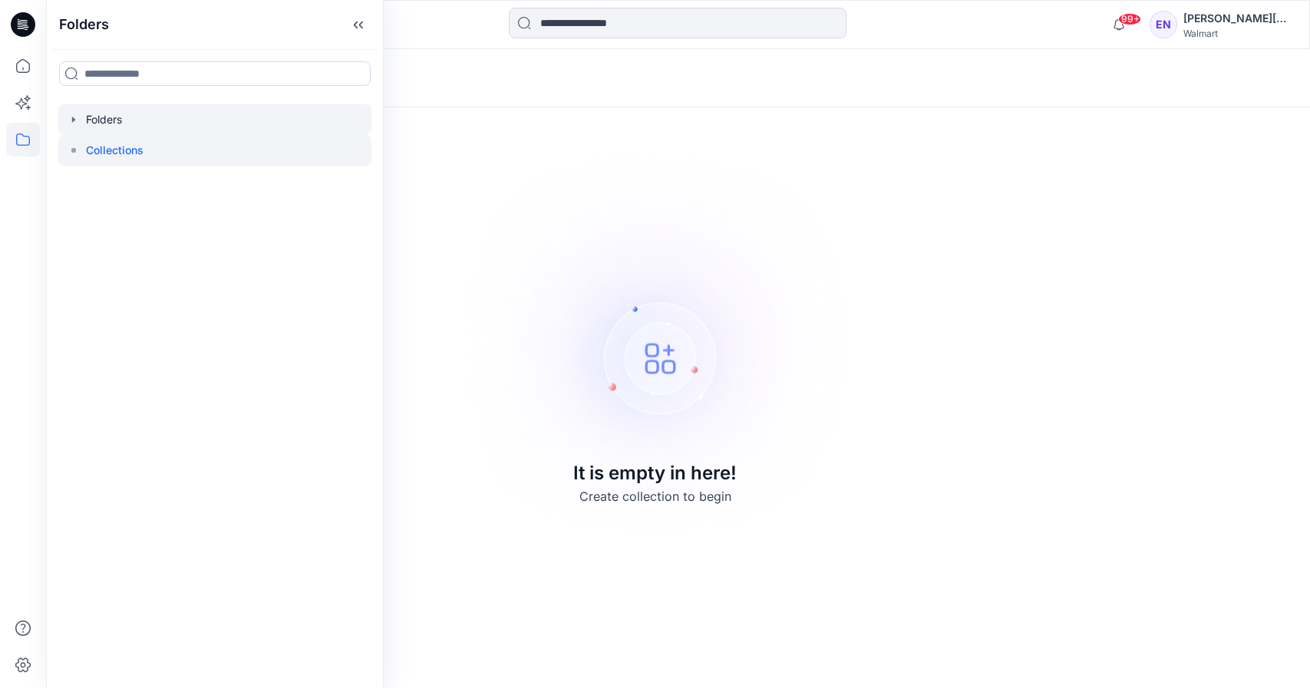
click at [98, 118] on div at bounding box center [214, 119] width 313 height 31
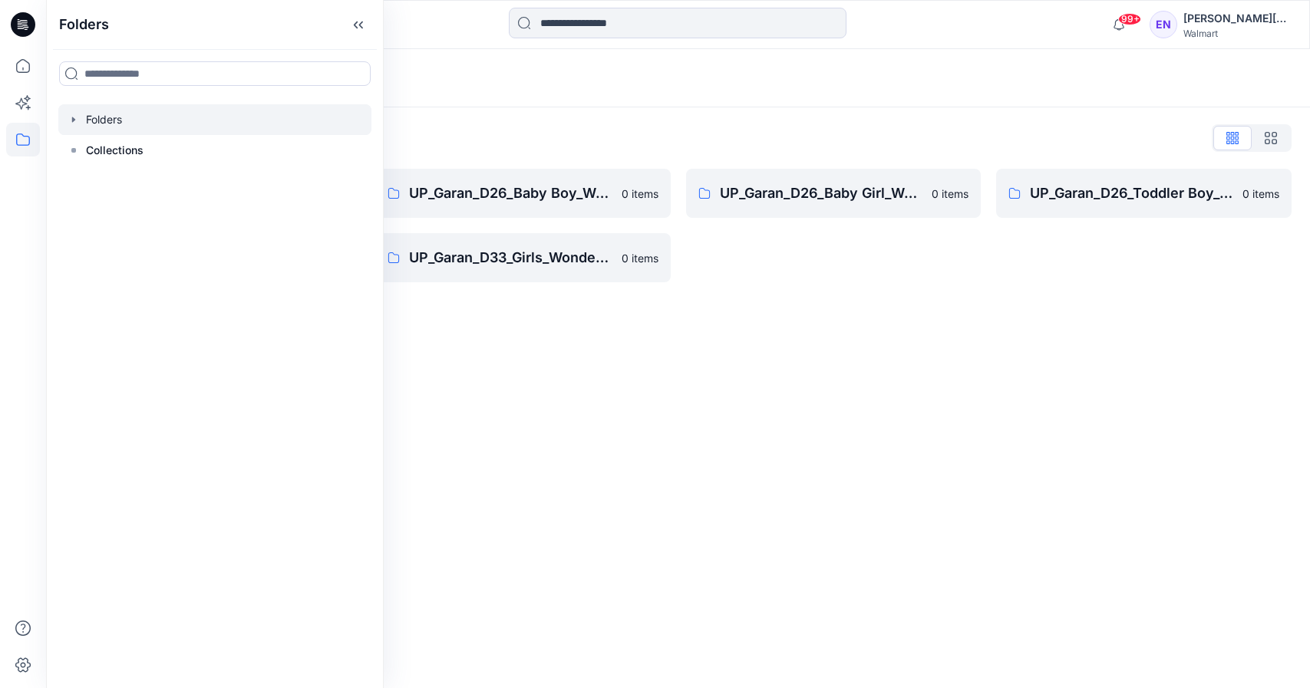
click at [480, 99] on div "Folders" at bounding box center [678, 78] width 1264 height 58
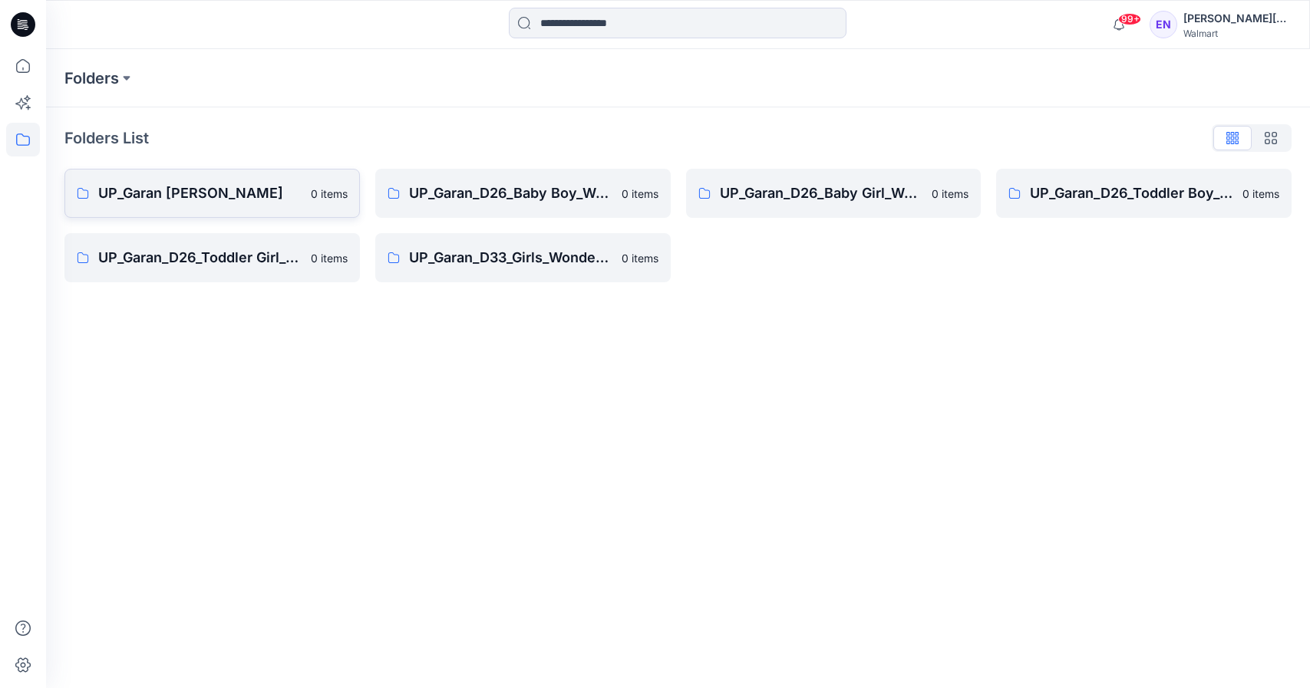
click at [291, 183] on p "UP_Garan [PERSON_NAME]" at bounding box center [199, 193] width 203 height 21
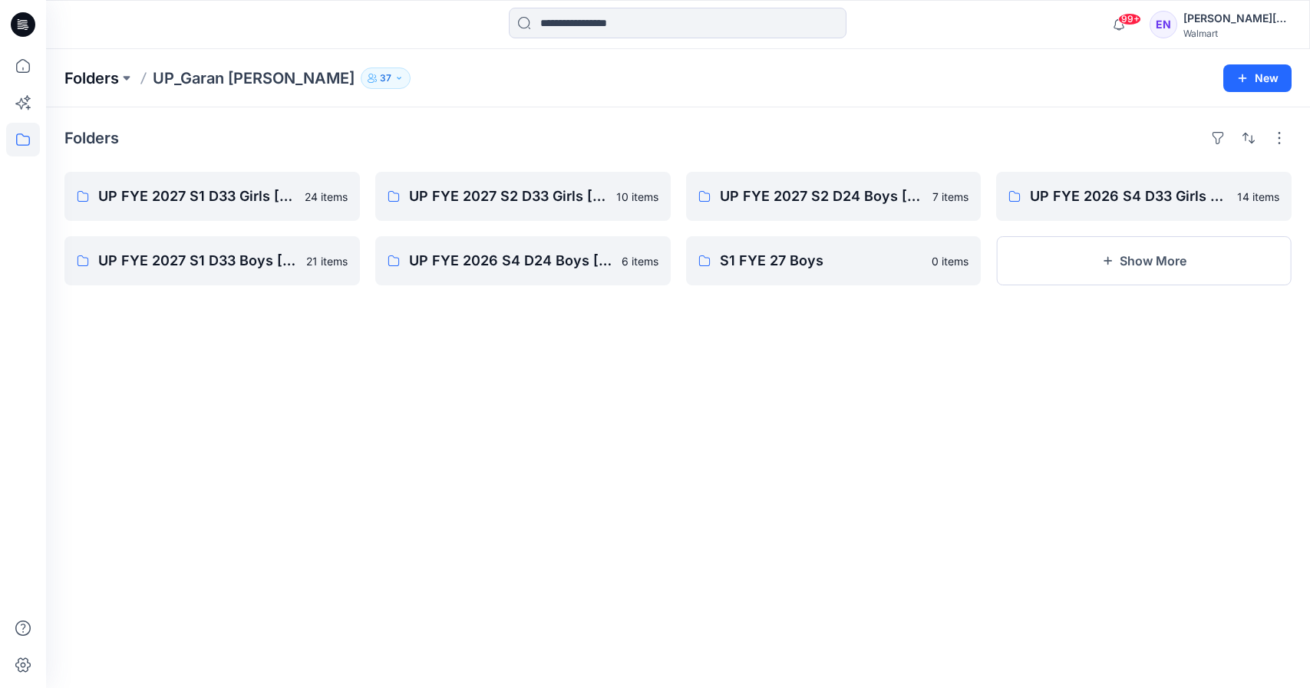
click at [97, 74] on p "Folders" at bounding box center [91, 78] width 54 height 21
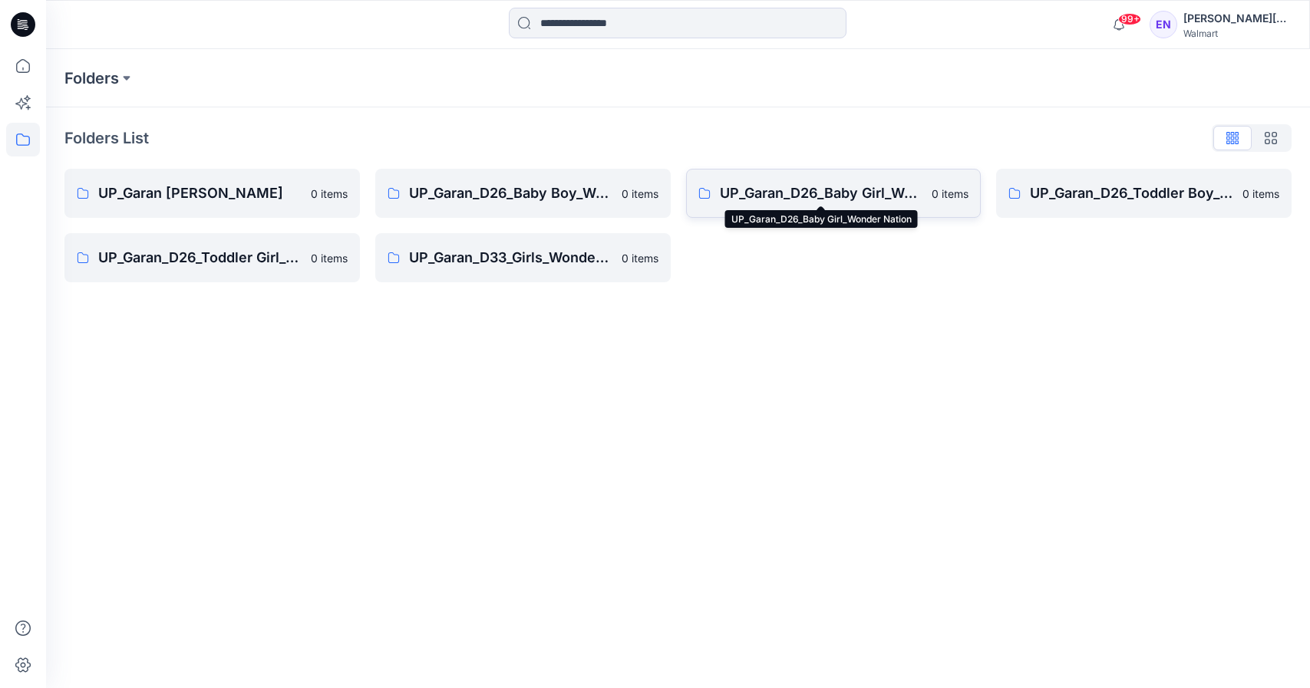
click at [827, 202] on p "UP_Garan_D26_Baby Girl_Wonder Nation" at bounding box center [821, 193] width 203 height 21
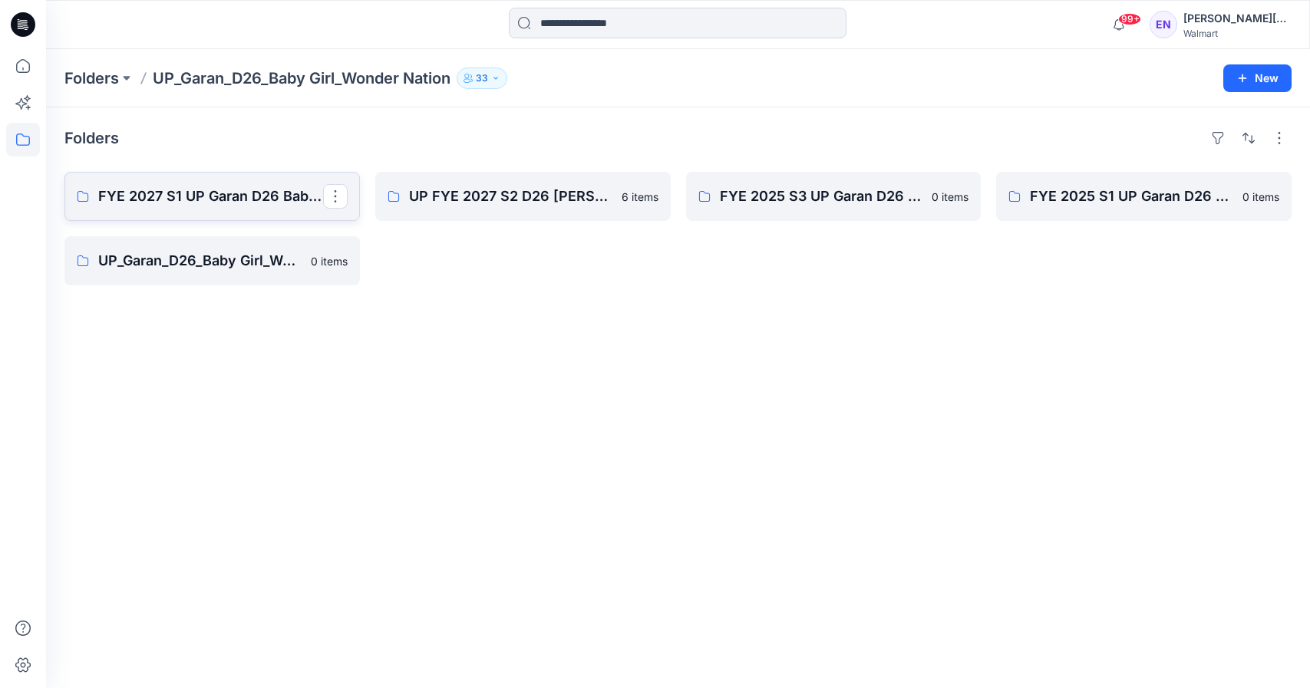
click at [187, 183] on link "FYE 2027 S1 UP Garan D26 Baby Girl" at bounding box center [212, 196] width 296 height 49
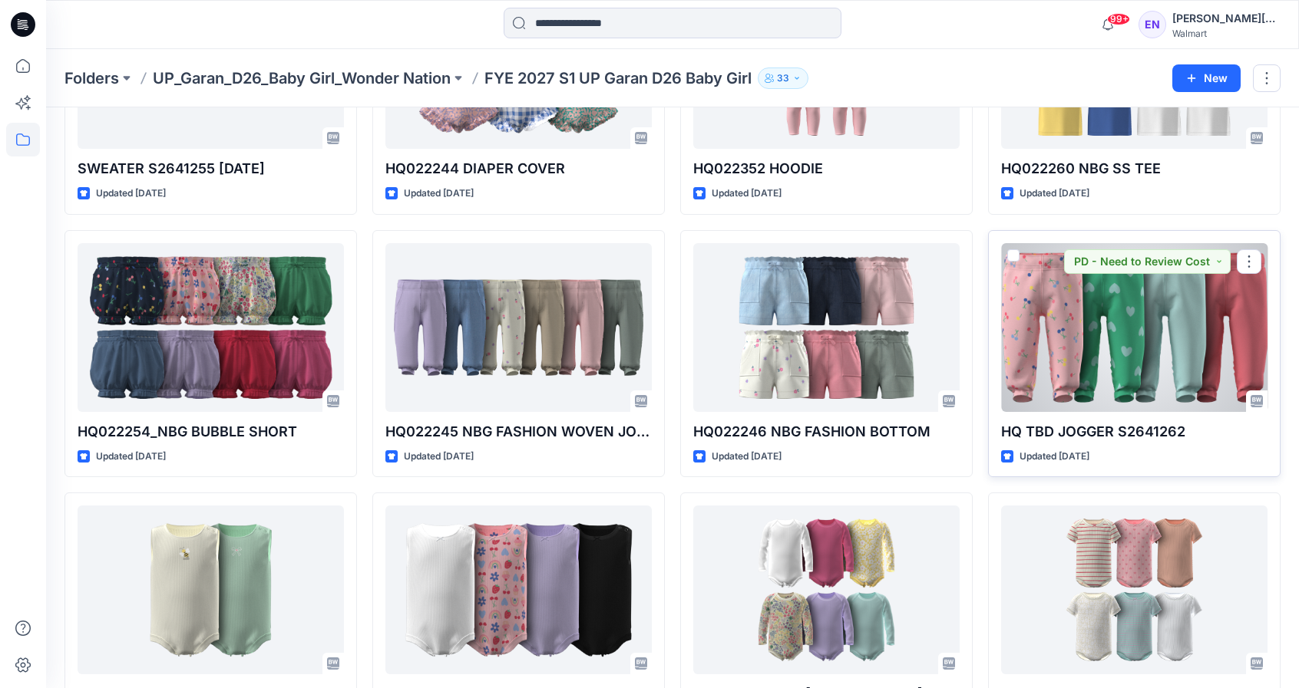
scroll to position [1045, 0]
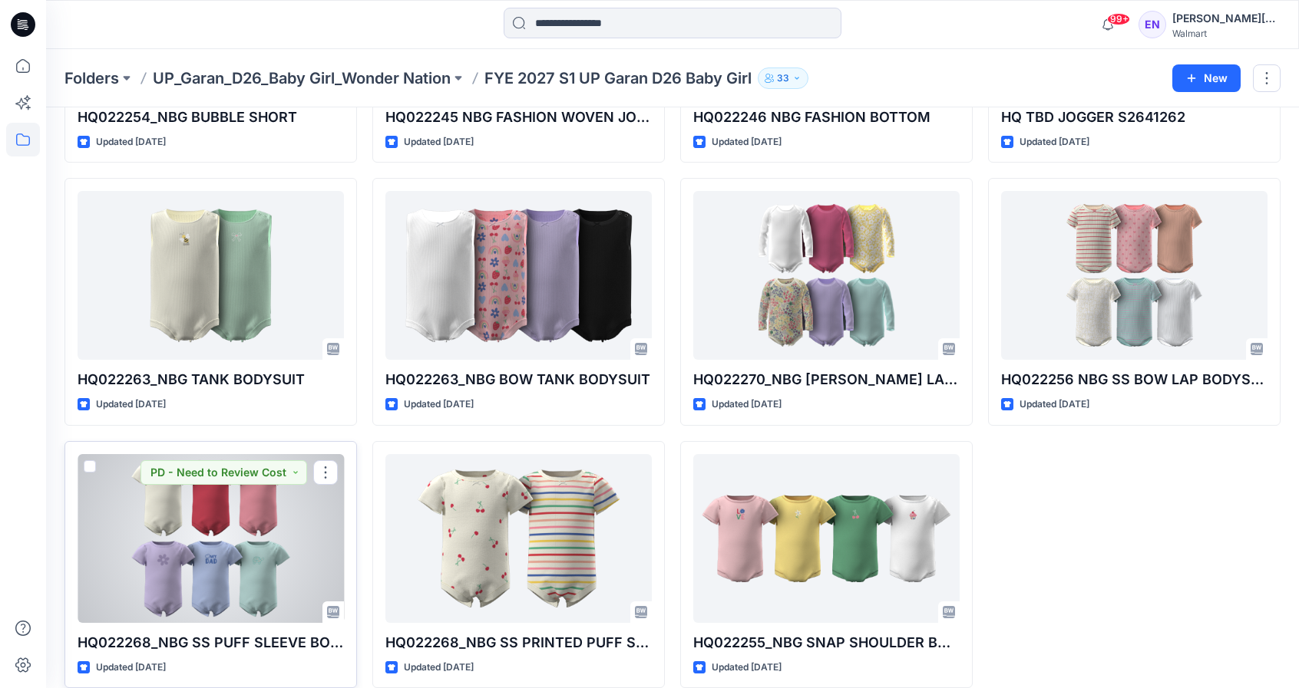
click at [256, 549] on div at bounding box center [211, 538] width 266 height 169
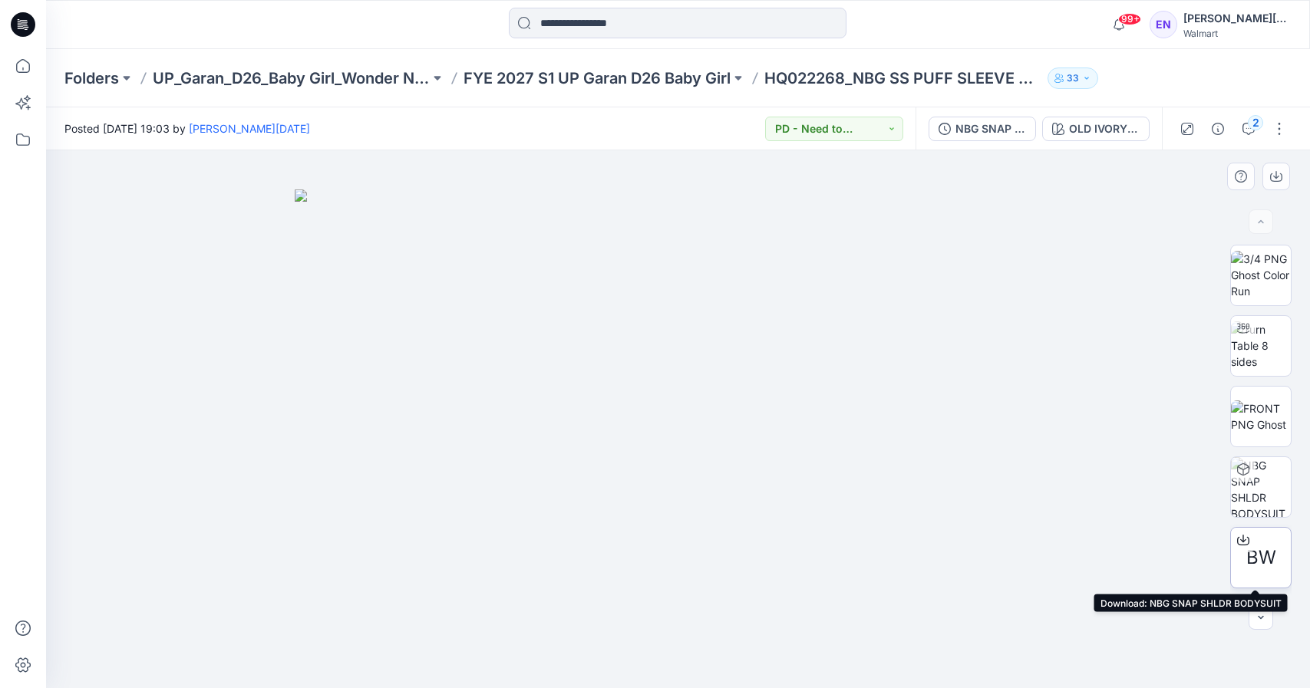
click at [1254, 558] on span "BW" at bounding box center [1262, 558] width 30 height 28
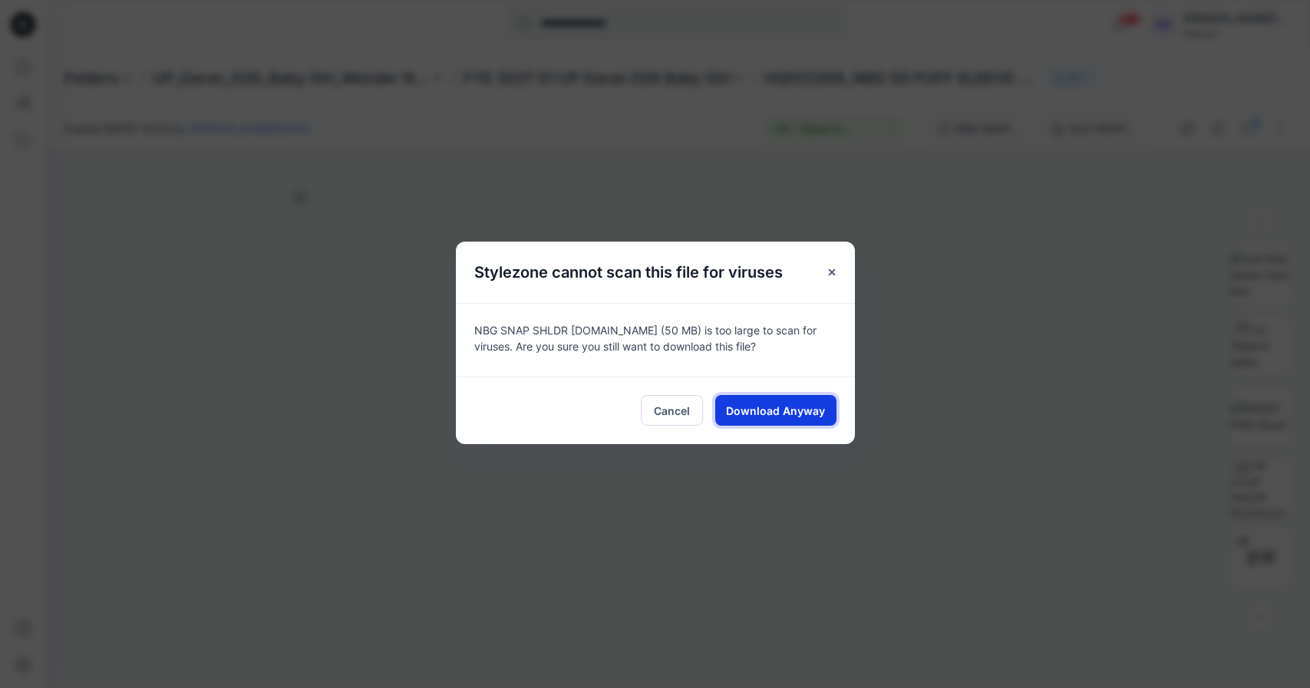
click at [811, 405] on span "Download Anyway" at bounding box center [775, 411] width 99 height 16
